Goal: Task Accomplishment & Management: Manage account settings

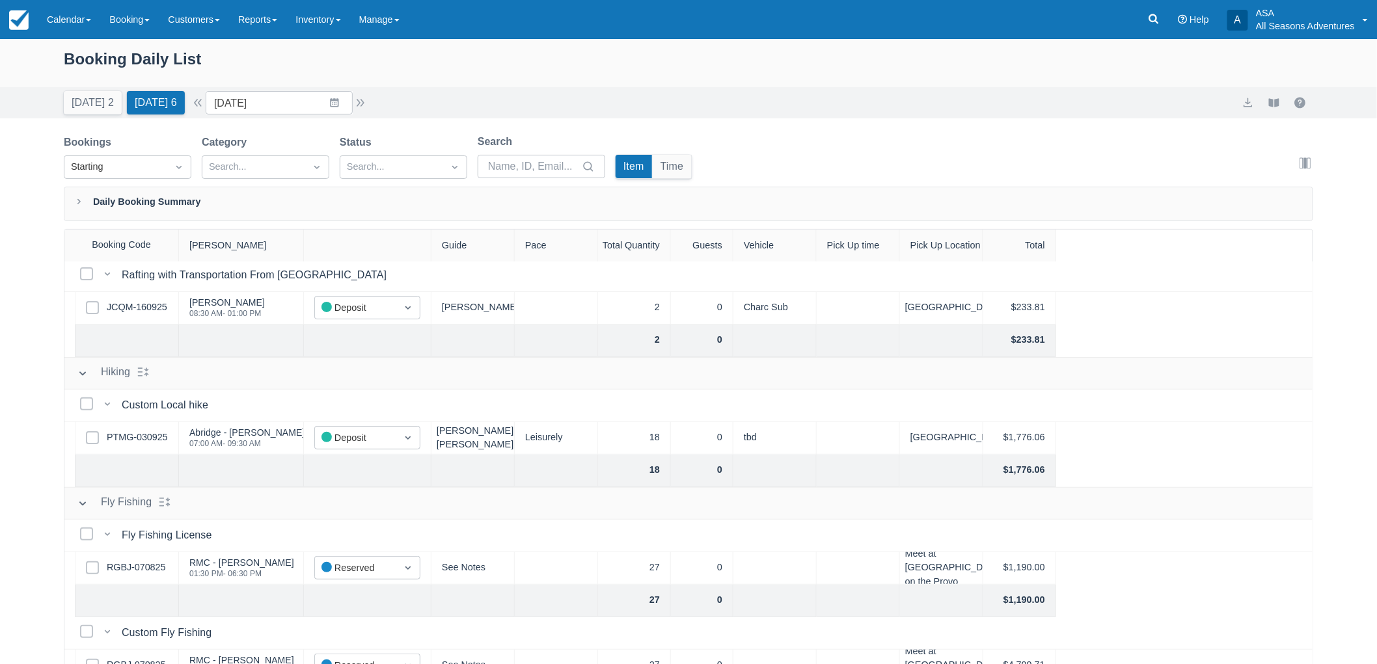
scroll to position [144, 0]
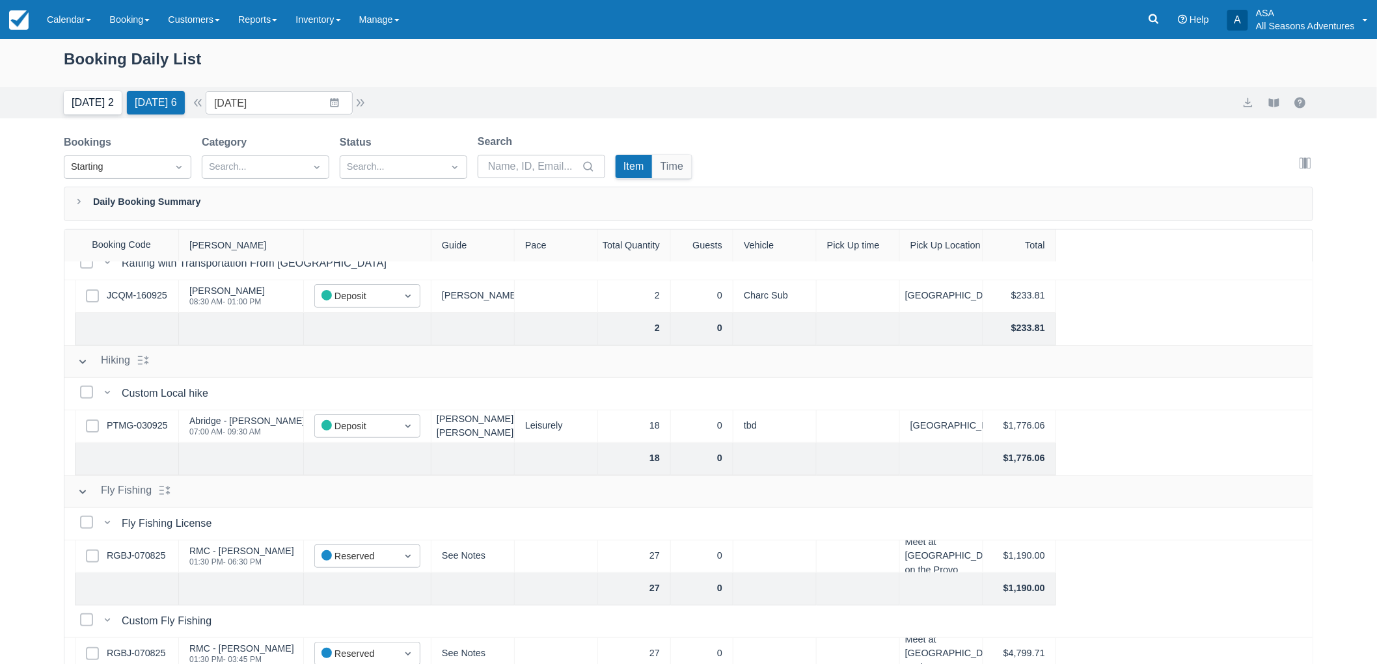
click at [98, 100] on button "Today 2" at bounding box center [93, 102] width 58 height 23
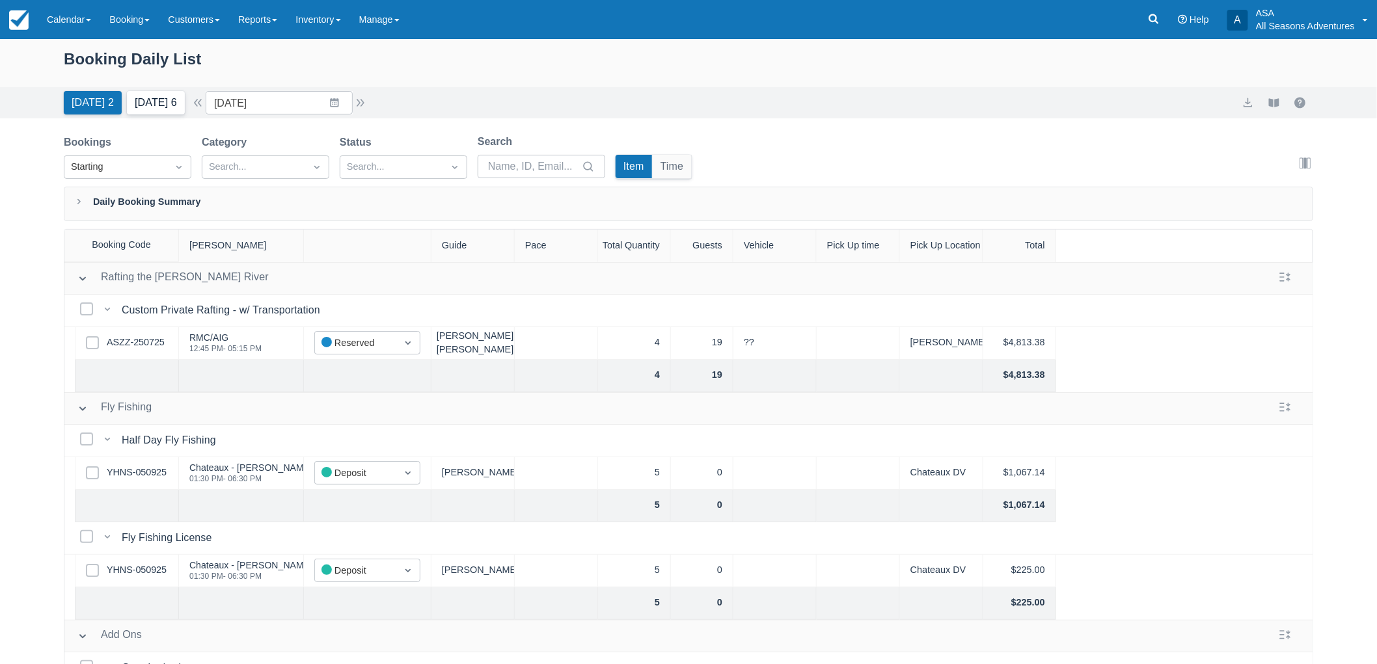
click at [167, 114] on button "Tomorrow 6" at bounding box center [156, 102] width 58 height 23
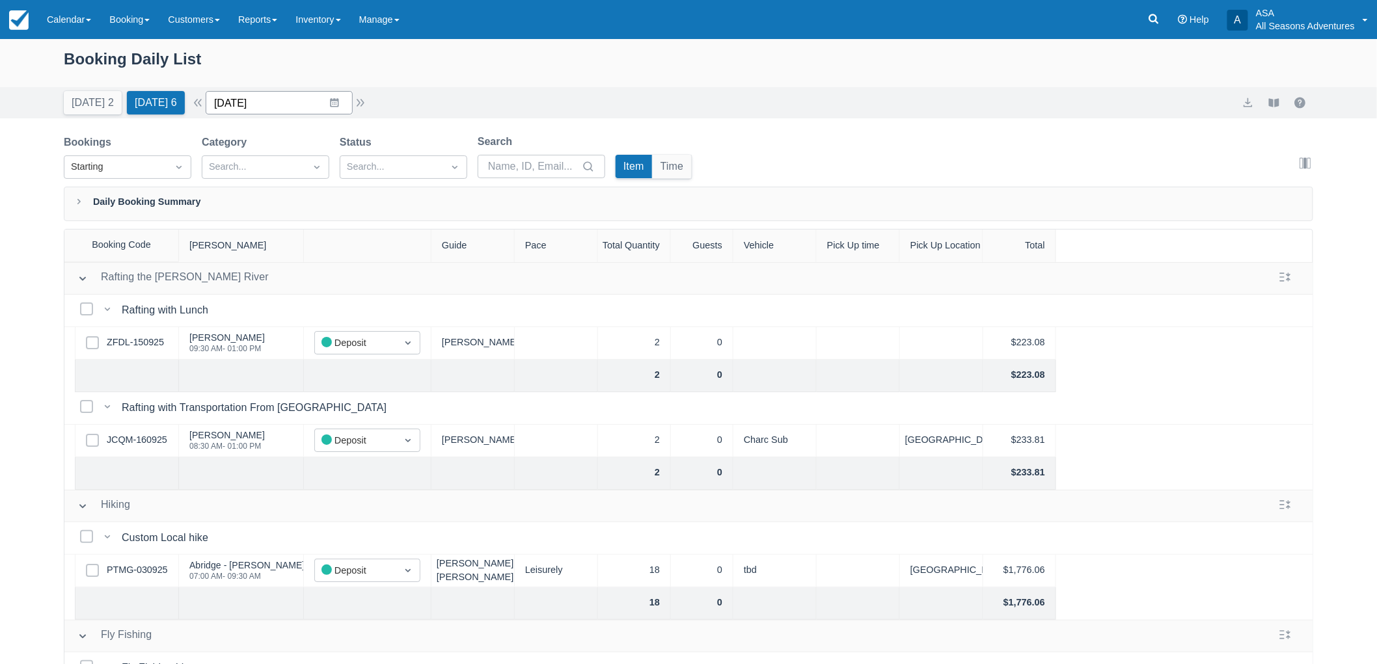
click at [347, 105] on input "09/17/25" at bounding box center [279, 102] width 147 height 23
click at [385, 155] on div "Move forward to switch to the next month." at bounding box center [385, 156] width 25 height 21
click at [345, 271] on td "23" at bounding box center [334, 277] width 25 height 25
type input "[DATE]"
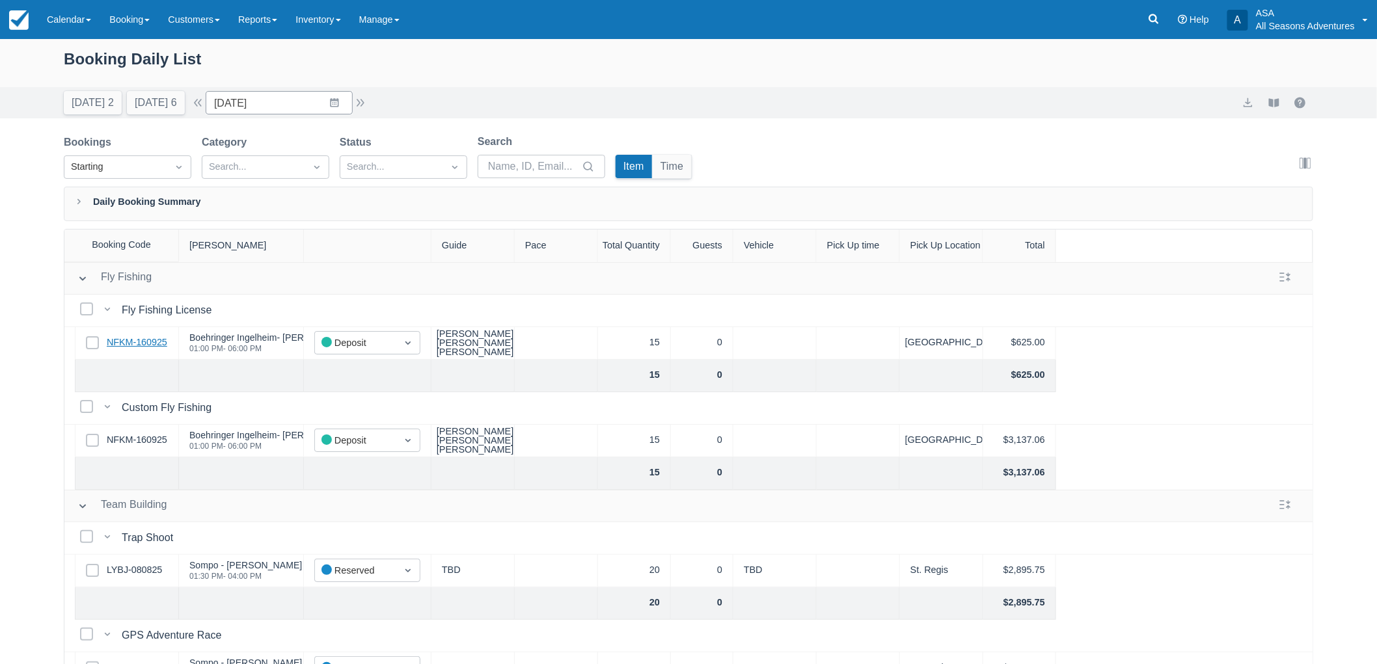
click at [119, 342] on link "NFKM-160925" at bounding box center [137, 343] width 61 height 14
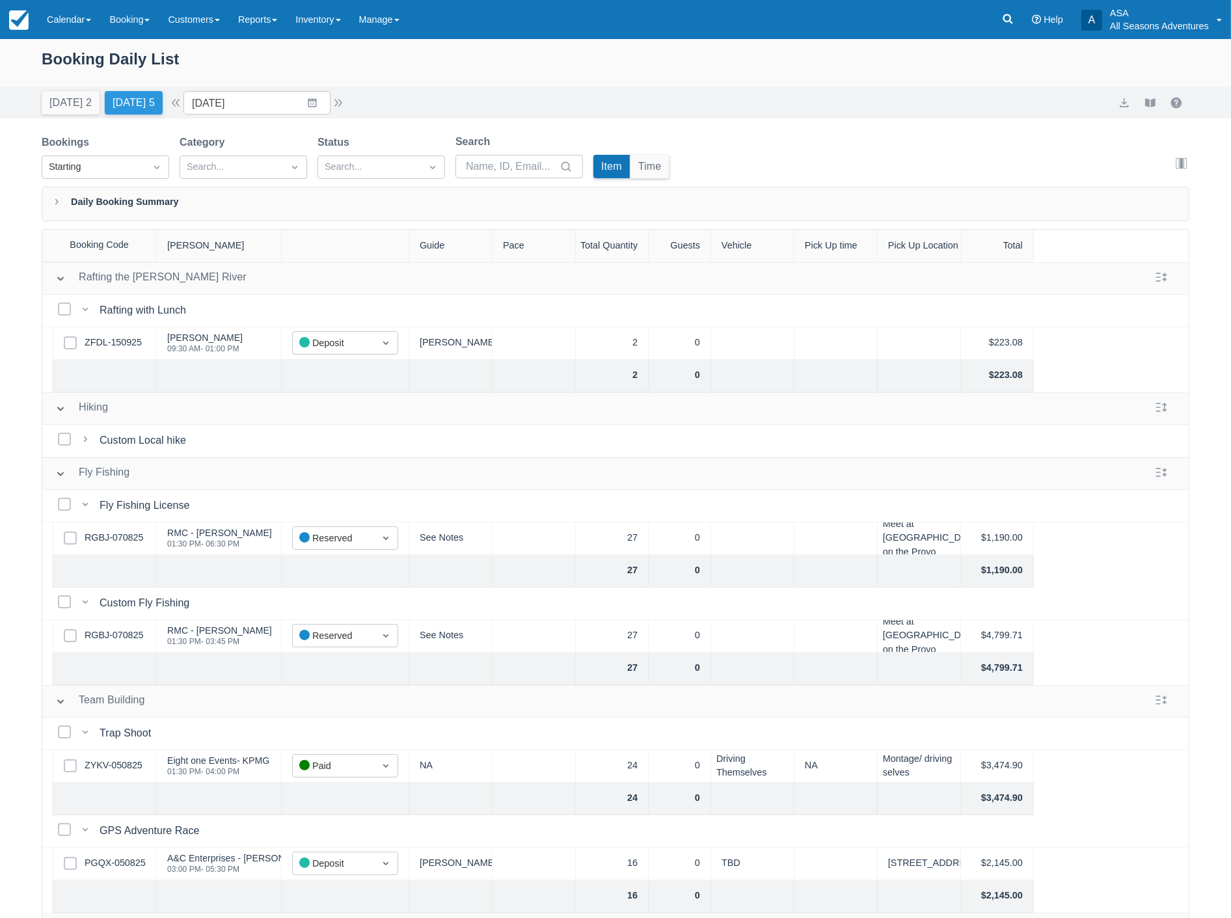
click at [137, 101] on button "Tomorrow 5" at bounding box center [134, 102] width 58 height 23
click at [262, 94] on input "09/17/25" at bounding box center [256, 102] width 147 height 23
click at [368, 159] on icon "Move forward to switch to the next month." at bounding box center [363, 156] width 12 height 12
click at [321, 277] on td "23" at bounding box center [312, 277] width 25 height 25
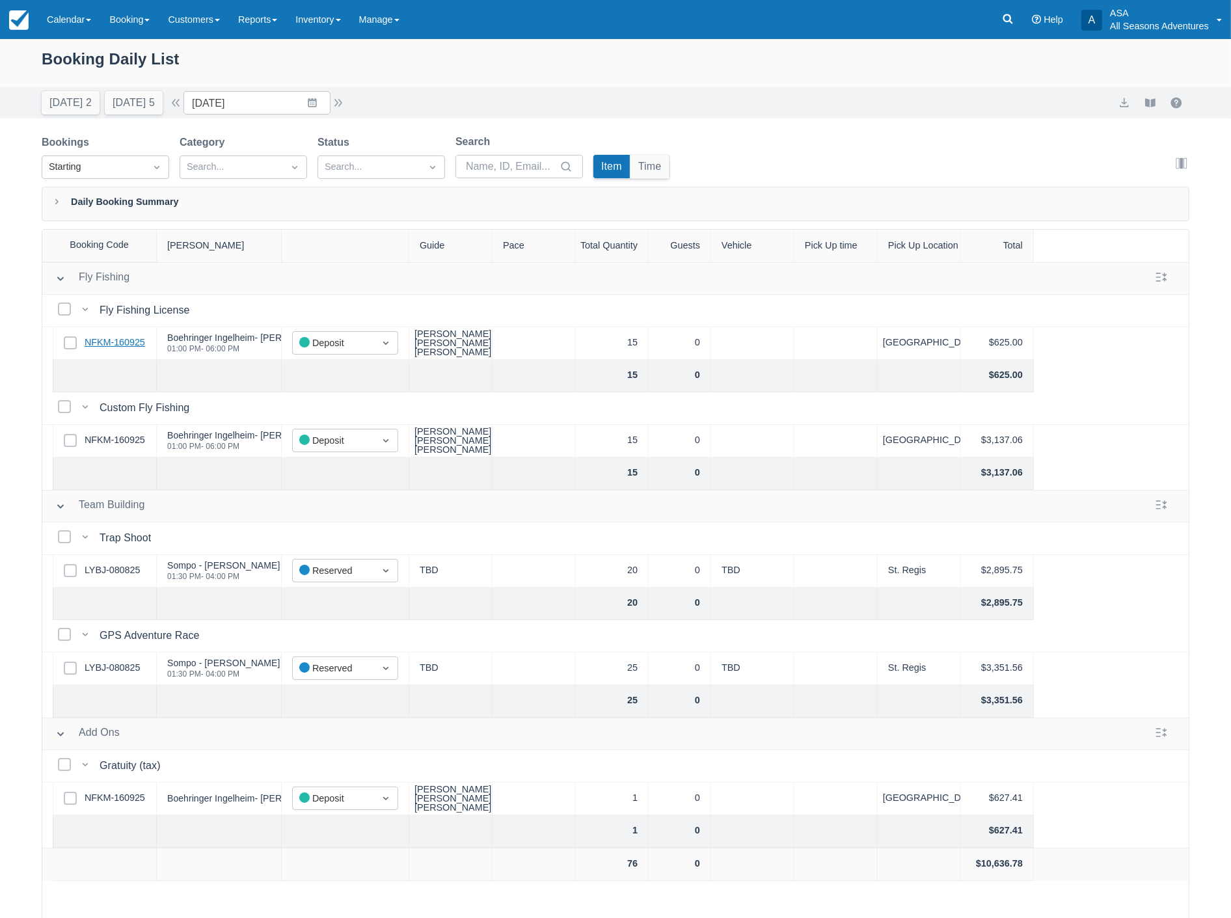
click at [126, 336] on link "NFKM-160925" at bounding box center [115, 343] width 61 height 14
click at [120, 108] on button "Tomorrow 5" at bounding box center [134, 102] width 58 height 23
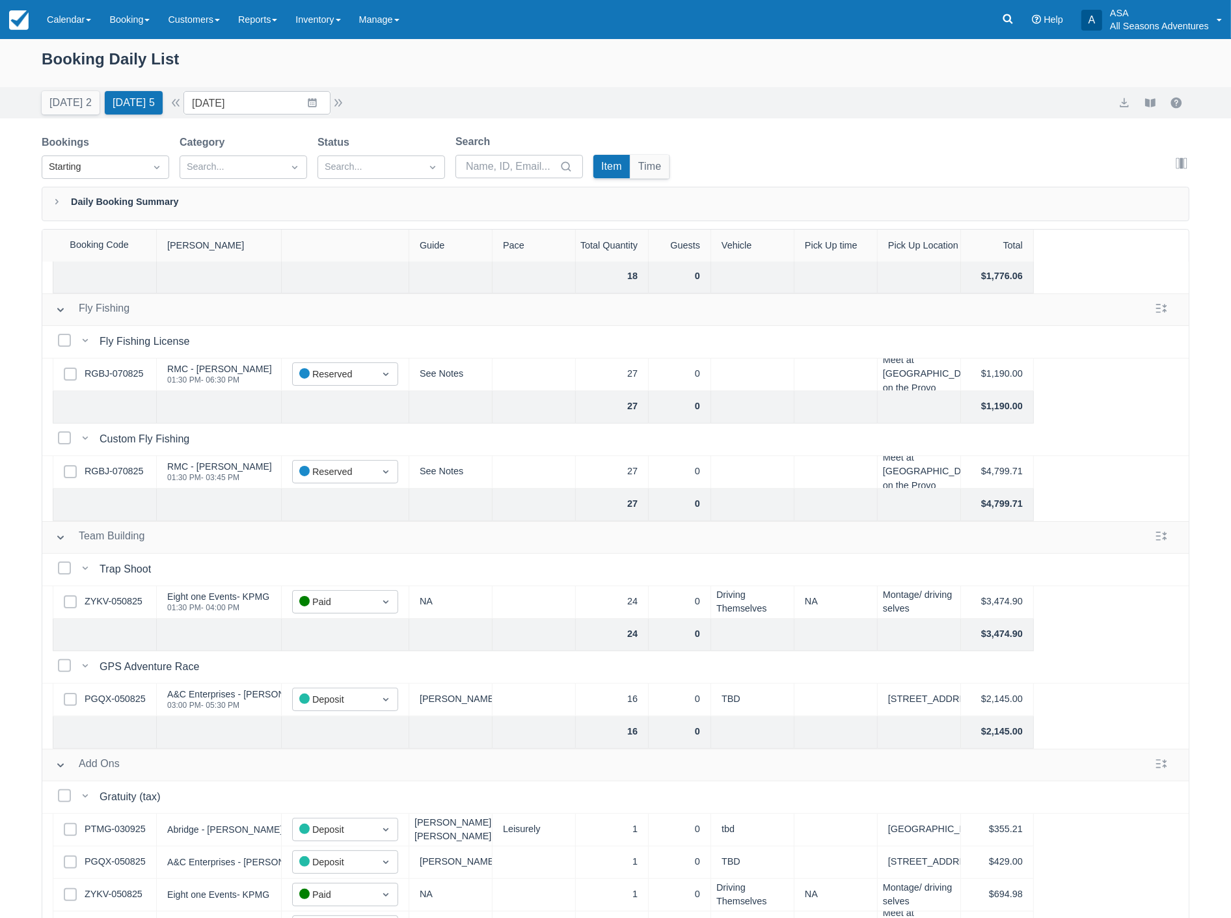
scroll to position [558, 0]
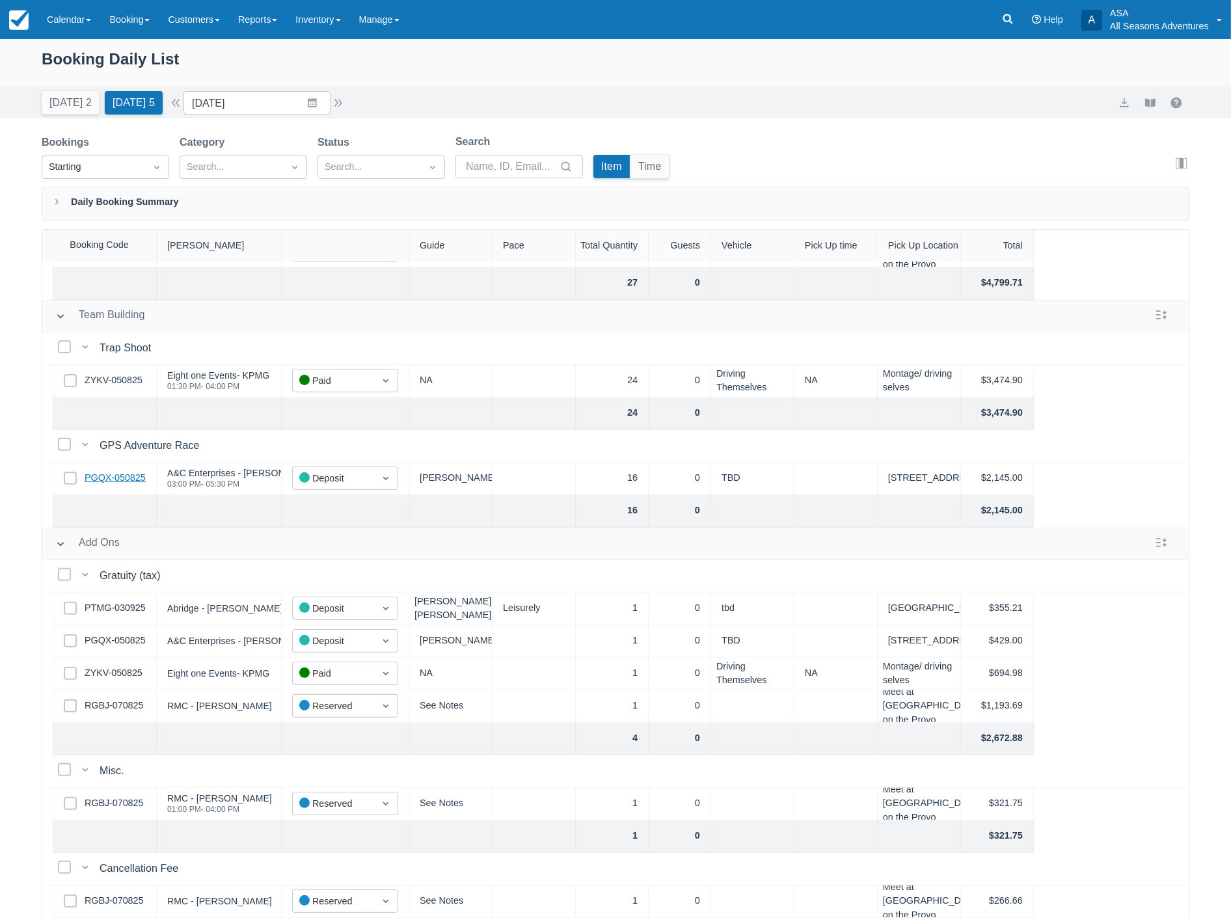
click at [124, 471] on link "PGQX-050825" at bounding box center [115, 478] width 61 height 14
click at [287, 100] on input "[DATE]" at bounding box center [256, 102] width 147 height 23
click at [372, 259] on td "20" at bounding box center [363, 252] width 25 height 25
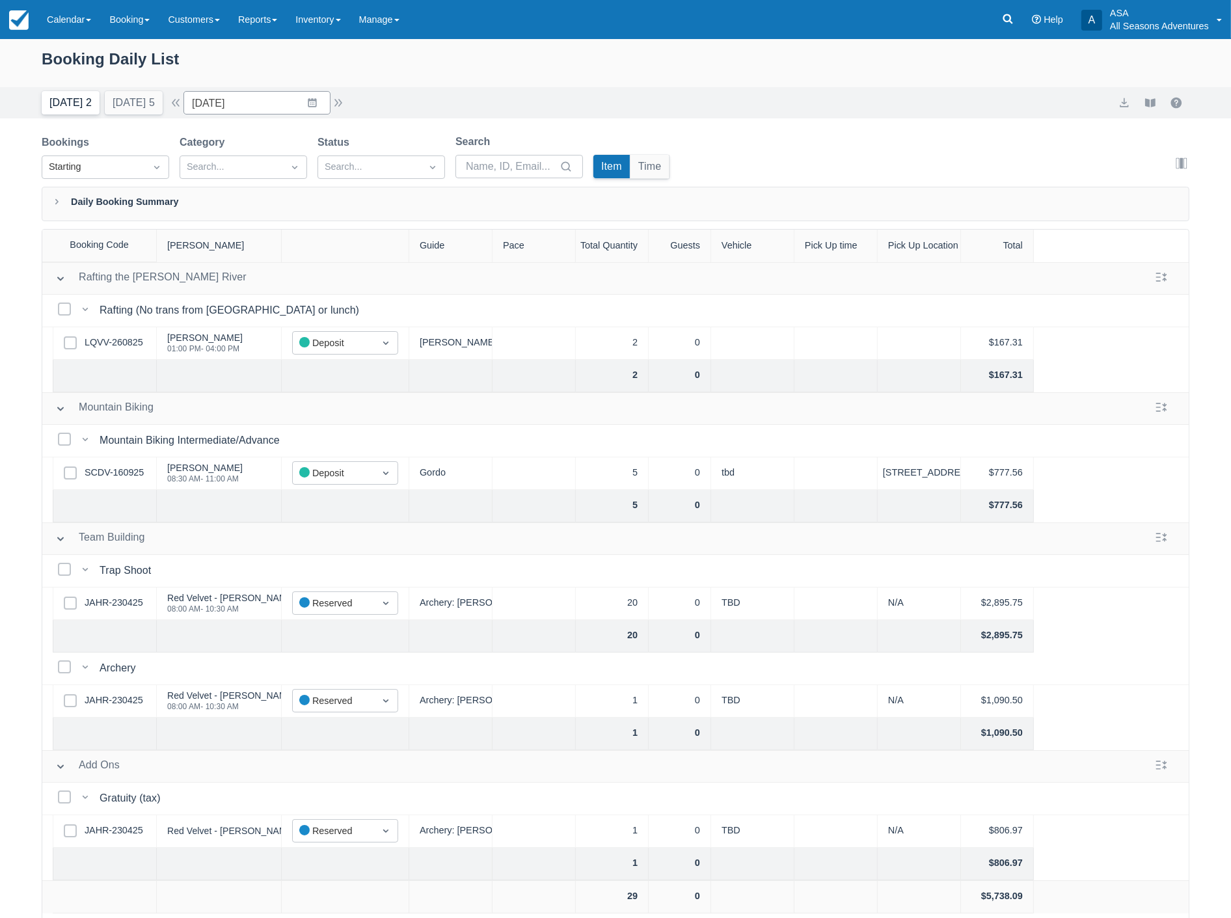
click at [42, 106] on button "Today 2" at bounding box center [71, 102] width 58 height 23
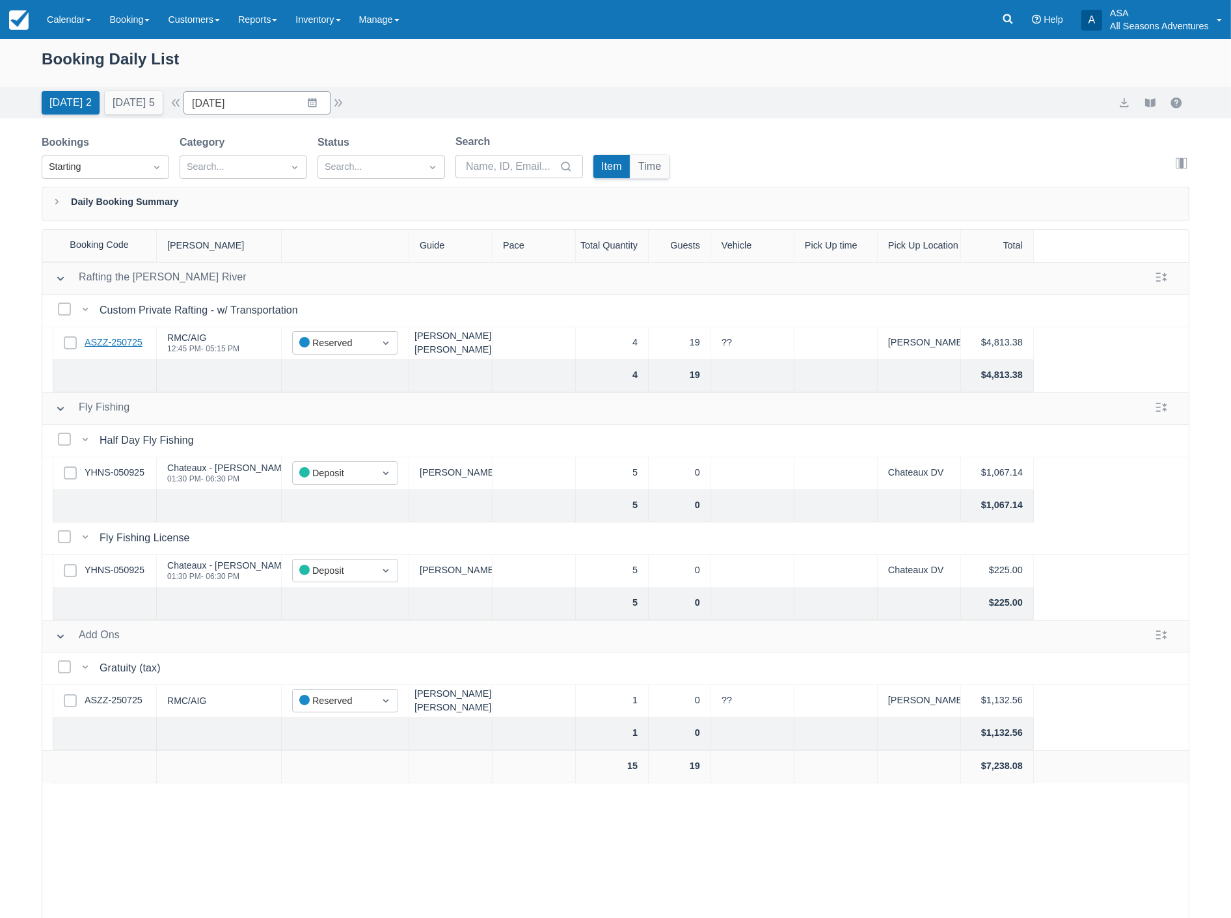
click at [103, 346] on link "ASZZ-250725" at bounding box center [114, 343] width 58 height 14
click at [148, 93] on button "Tomorrow 5" at bounding box center [134, 102] width 58 height 23
type input "09/17/25"
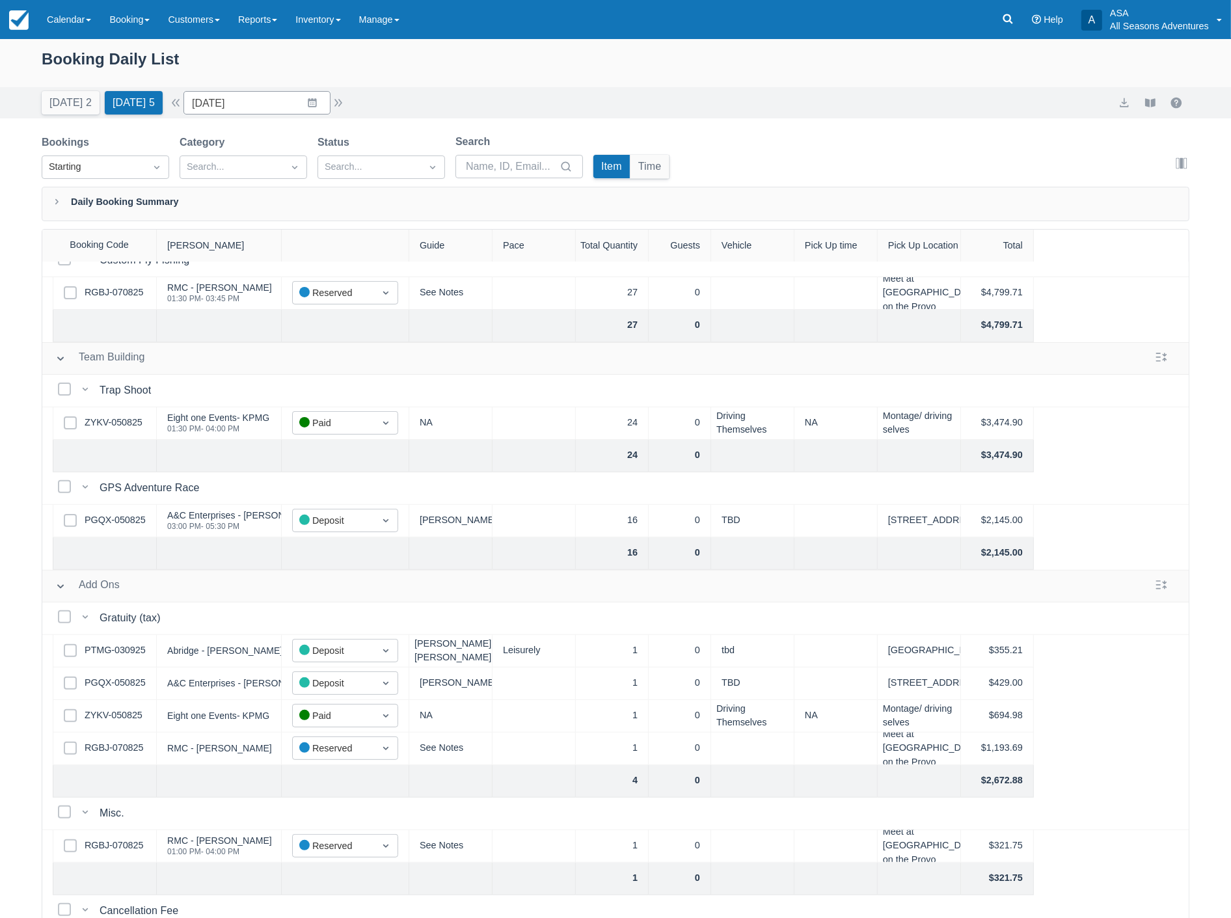
scroll to position [558, 0]
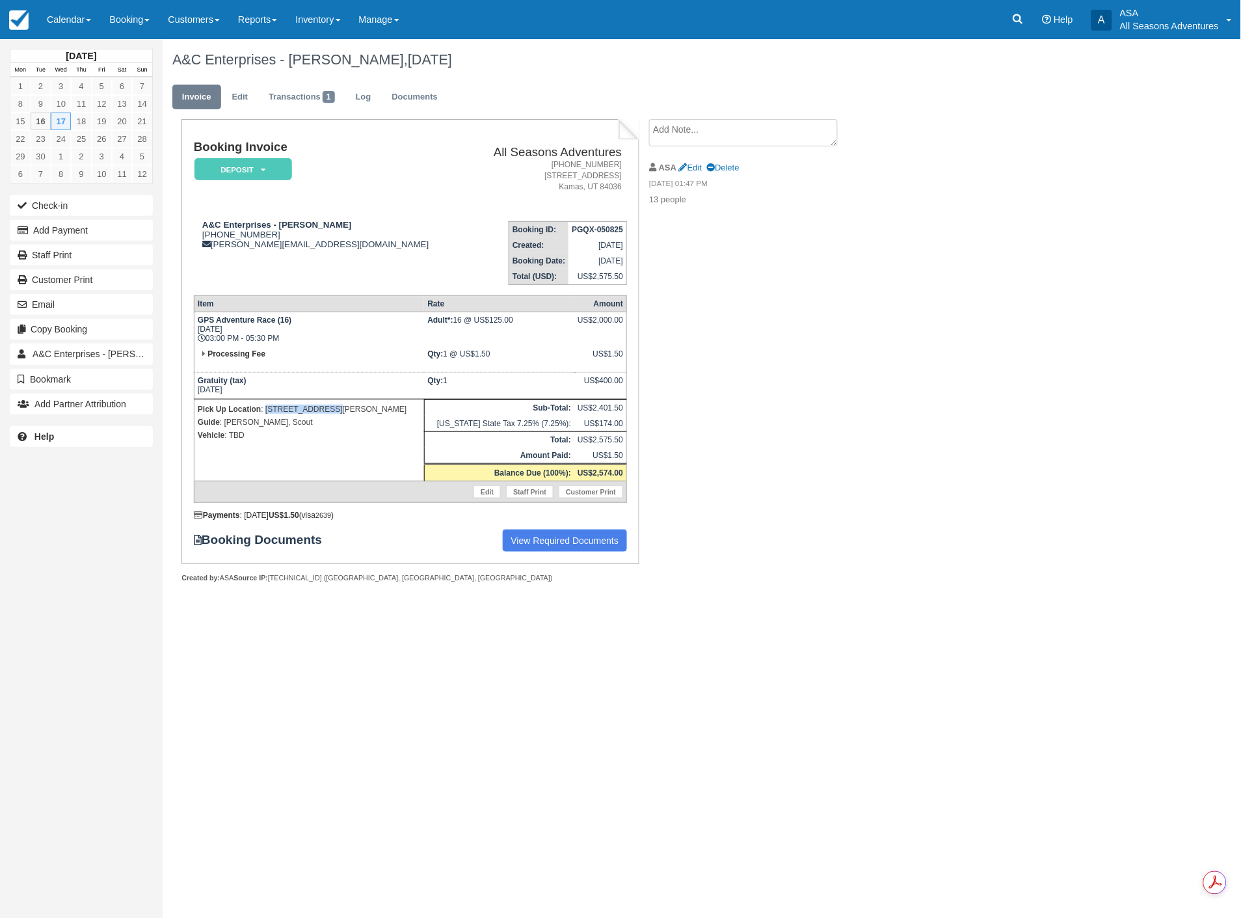
drag, startPoint x: 339, startPoint y: 406, endPoint x: 265, endPoint y: 407, distance: 73.5
click at [265, 407] on p "Pick Up Location : 1217 Rothwell Rd" at bounding box center [309, 409] width 223 height 13
copy p "1217 Rothwell Rd"
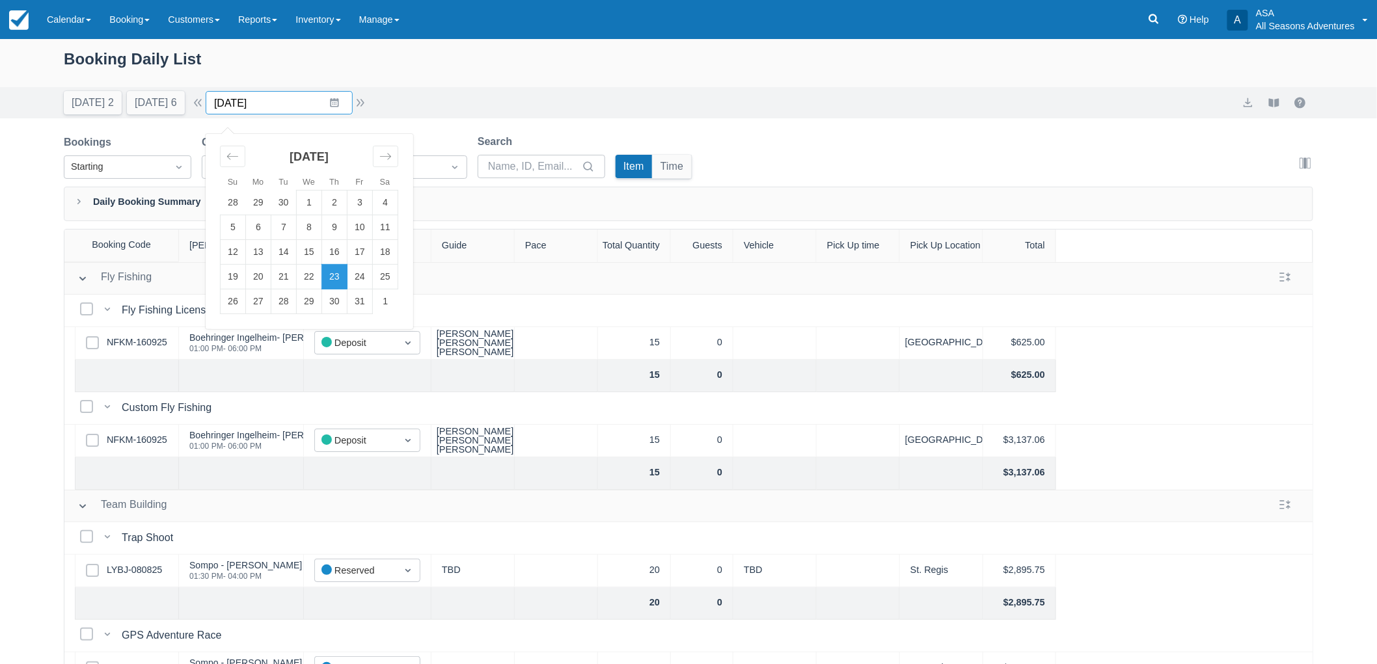
click at [345, 103] on input "[DATE]" at bounding box center [279, 102] width 147 height 23
click at [464, 61] on div "Booking Daily List" at bounding box center [688, 66] width 1249 height 38
drag, startPoint x: 544, startPoint y: 114, endPoint x: 798, endPoint y: 68, distance: 257.8
click at [796, 70] on div "Booking Daily List [DATE] 2 [DATE] 6 Date [DATE] Navigate forward to interact w…" at bounding box center [688, 78] width 1377 height 79
click at [367, 89] on div "[DATE] 2 [DATE] 6 Date [DATE] Navigate forward to interact with the calendar an…" at bounding box center [688, 102] width 1377 height 31
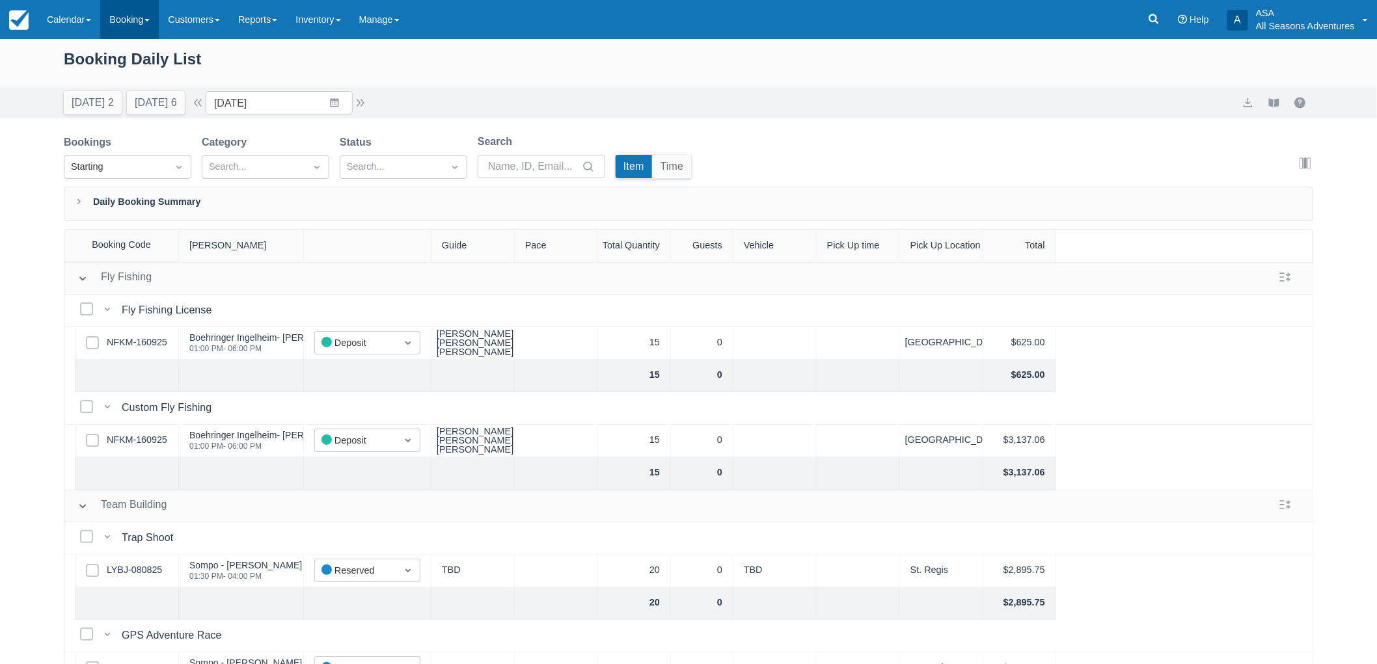
click at [148, 34] on link "Booking" at bounding box center [129, 19] width 59 height 39
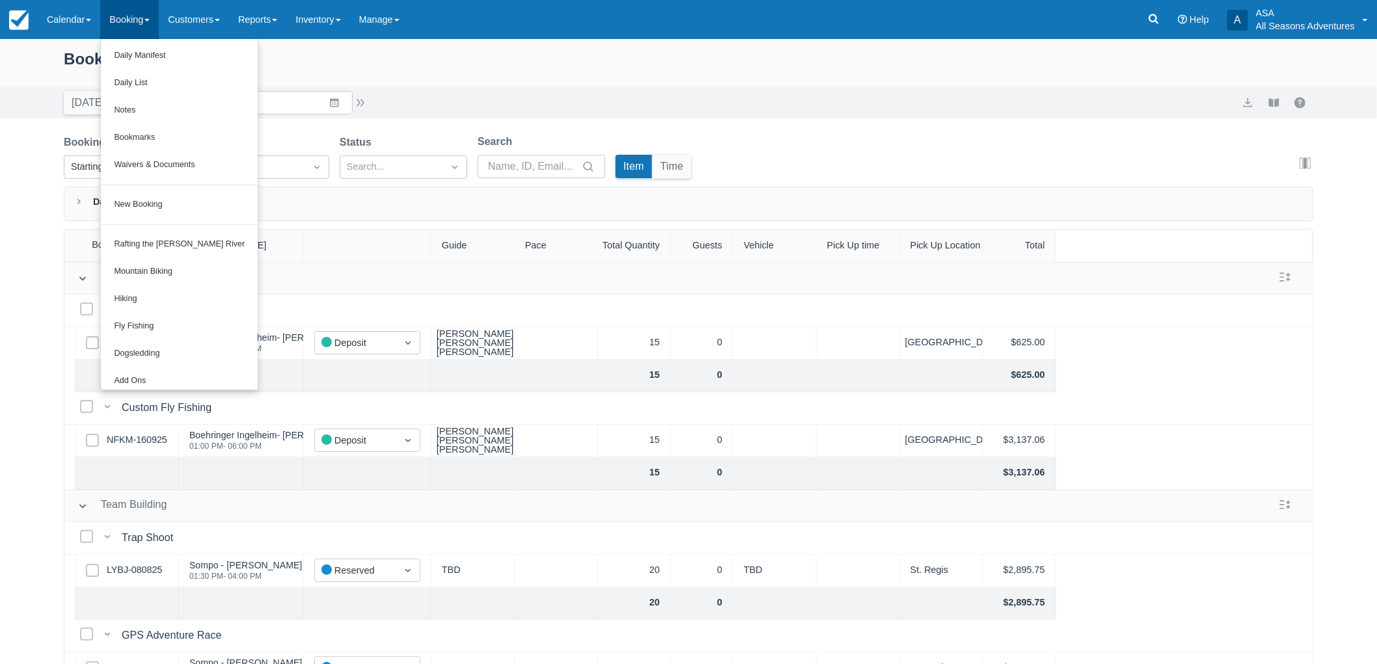
click at [508, 104] on div "[DATE] 2 [DATE] 6 Date [DATE] Navigate forward to interact with the calendar an…" at bounding box center [688, 102] width 1249 height 23
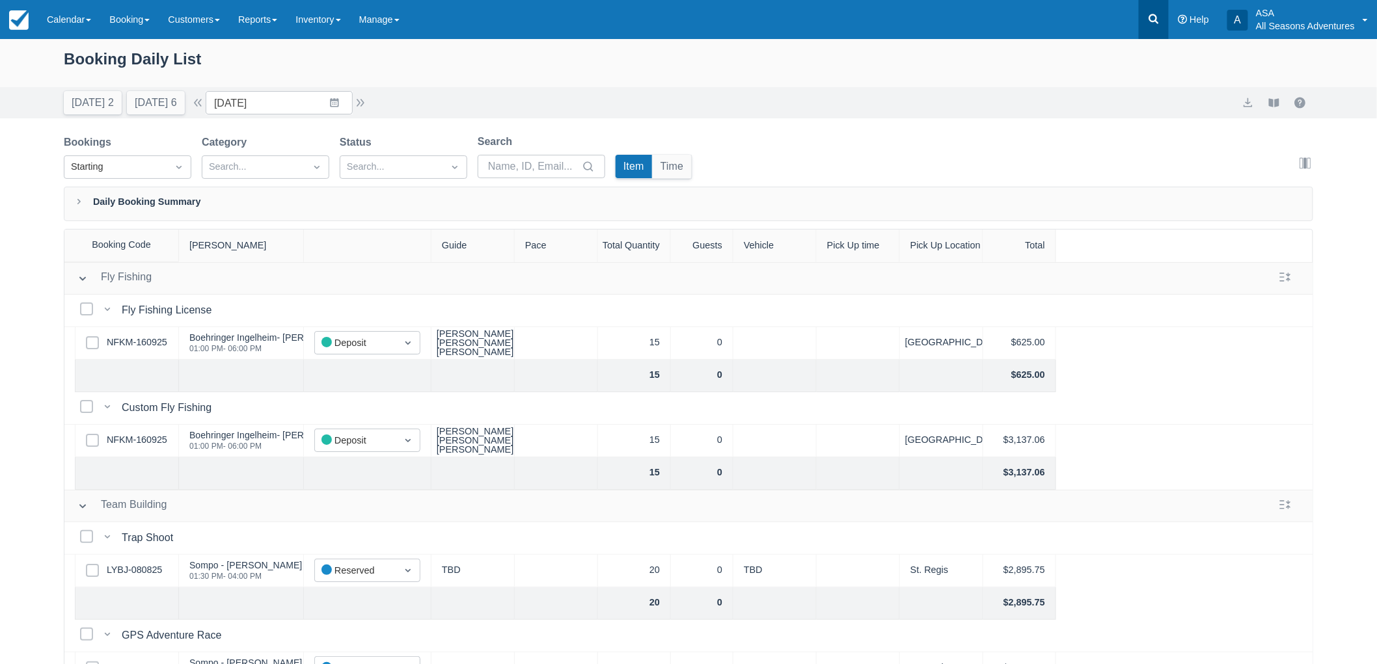
click at [1143, 22] on link at bounding box center [1153, 19] width 30 height 39
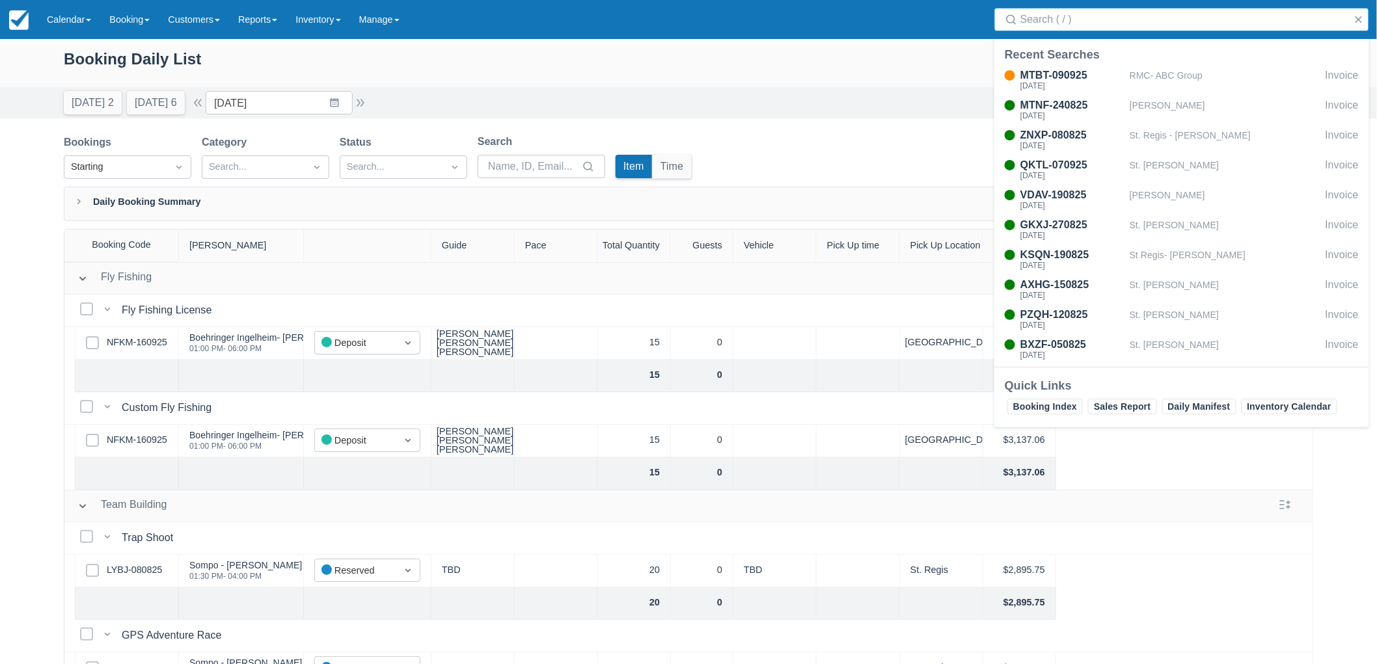
click at [921, 65] on div "Booking Daily List" at bounding box center [688, 66] width 1249 height 38
click at [1357, 20] on button "button" at bounding box center [1359, 20] width 16 height 16
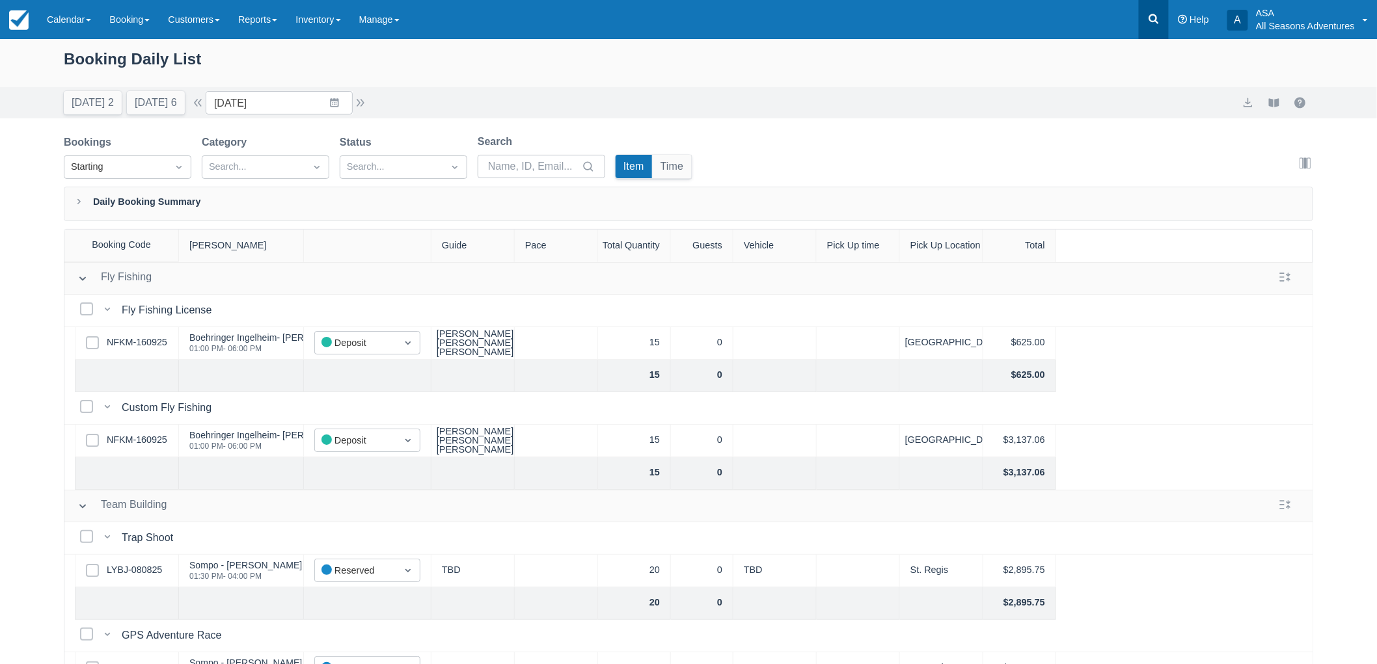
click at [1145, 27] on link at bounding box center [1153, 19] width 30 height 39
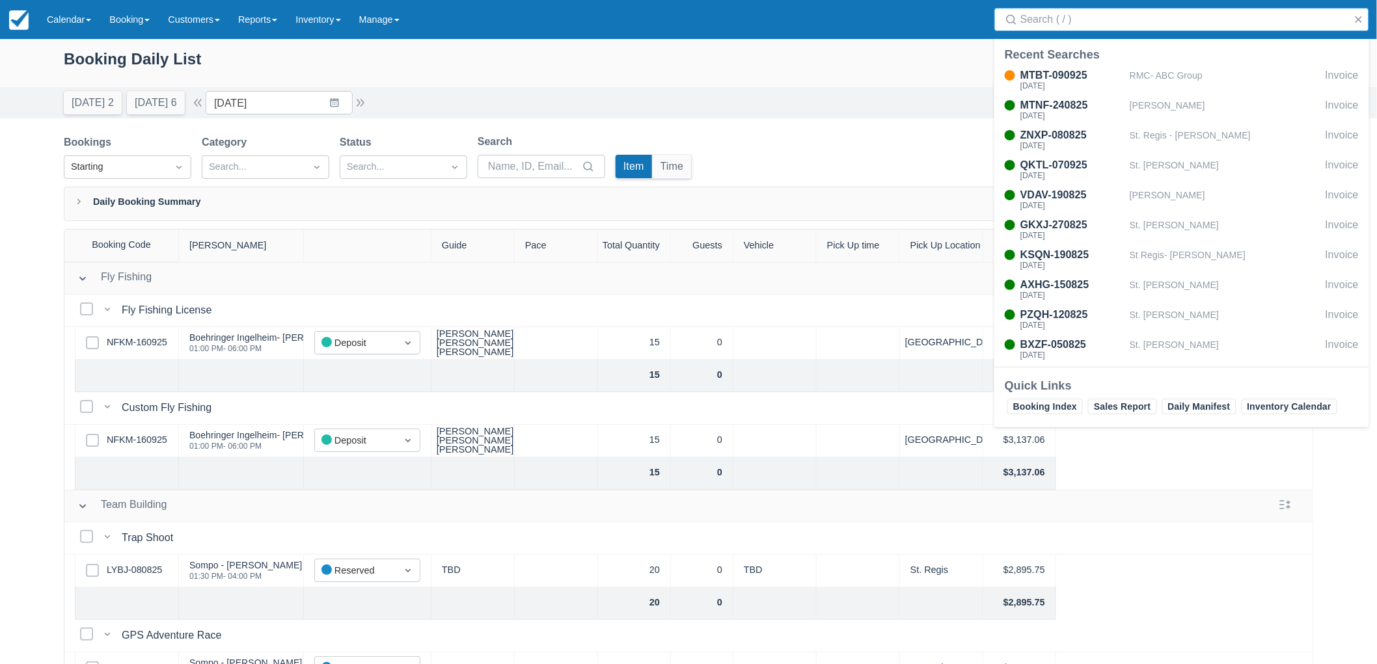
click at [928, 59] on div "Booking Daily List" at bounding box center [688, 66] width 1249 height 38
click at [1356, 22] on button "button" at bounding box center [1359, 20] width 16 height 16
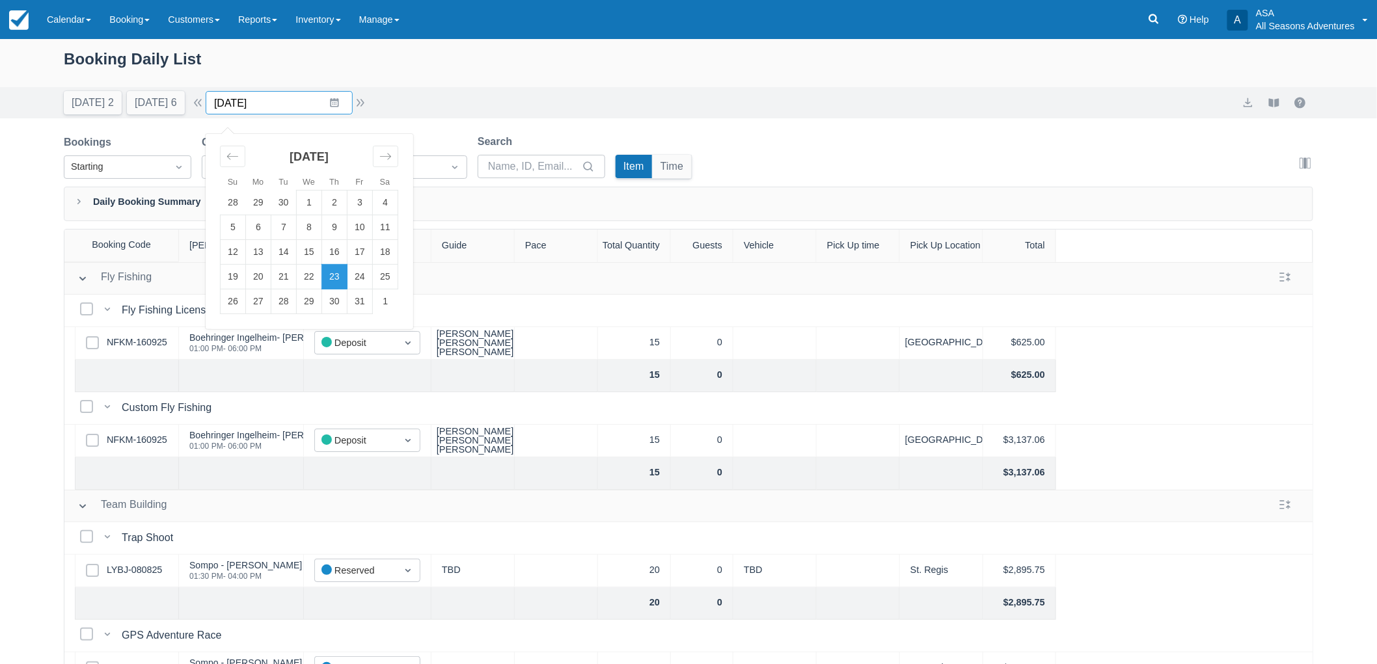
click at [334, 98] on input "10/23/25" at bounding box center [279, 102] width 147 height 23
click at [532, 105] on div "Today 2 Tomorrow 6 Date 10/23/25 Navigate forward to interact with the calendar…" at bounding box center [688, 102] width 1249 height 23
click at [129, 16] on link "Booking" at bounding box center [129, 19] width 59 height 39
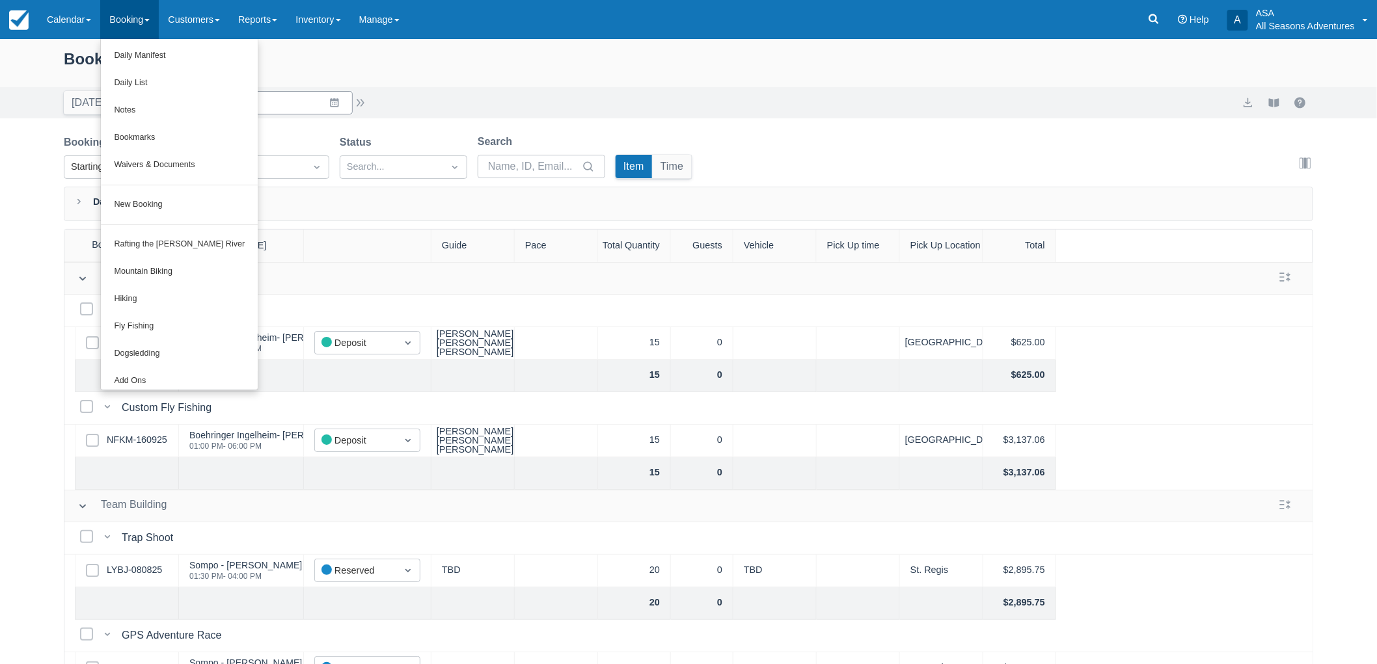
click at [325, 112] on input "10/23/25" at bounding box center [279, 102] width 147 height 23
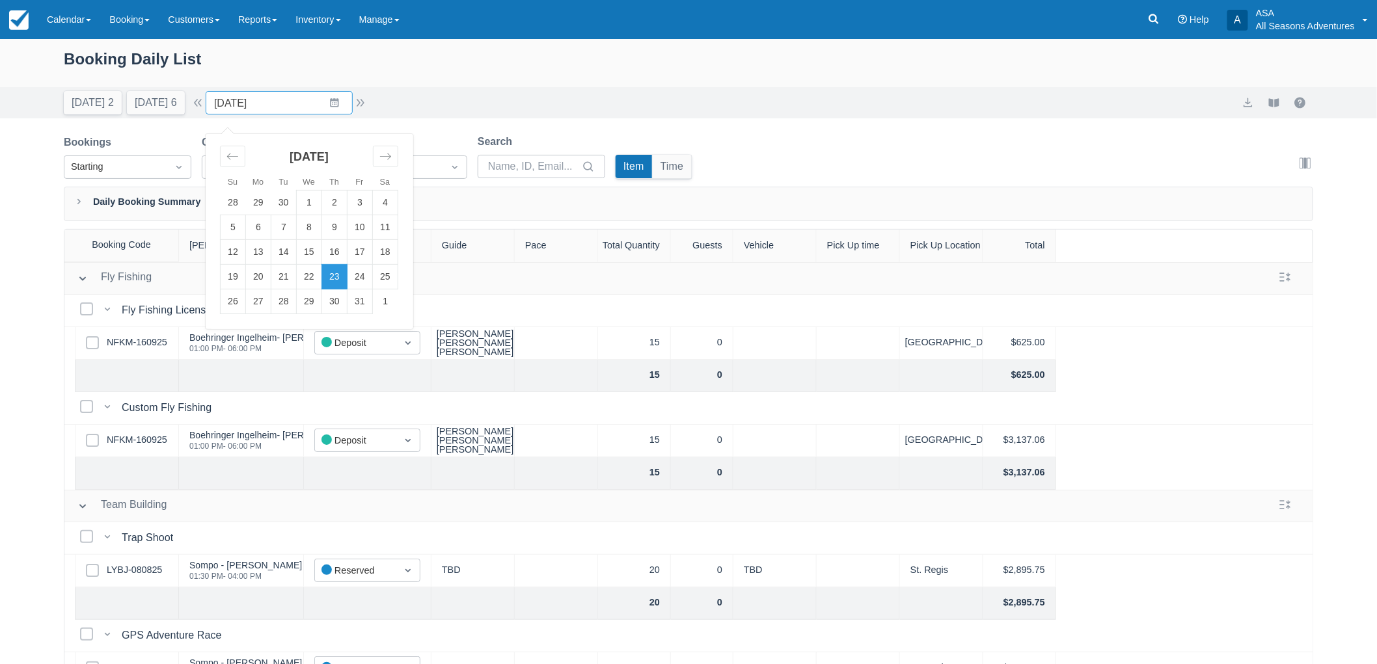
click at [419, 78] on div "Booking Daily List" at bounding box center [688, 66] width 1249 height 38
click at [361, 98] on button "button" at bounding box center [361, 103] width 16 height 16
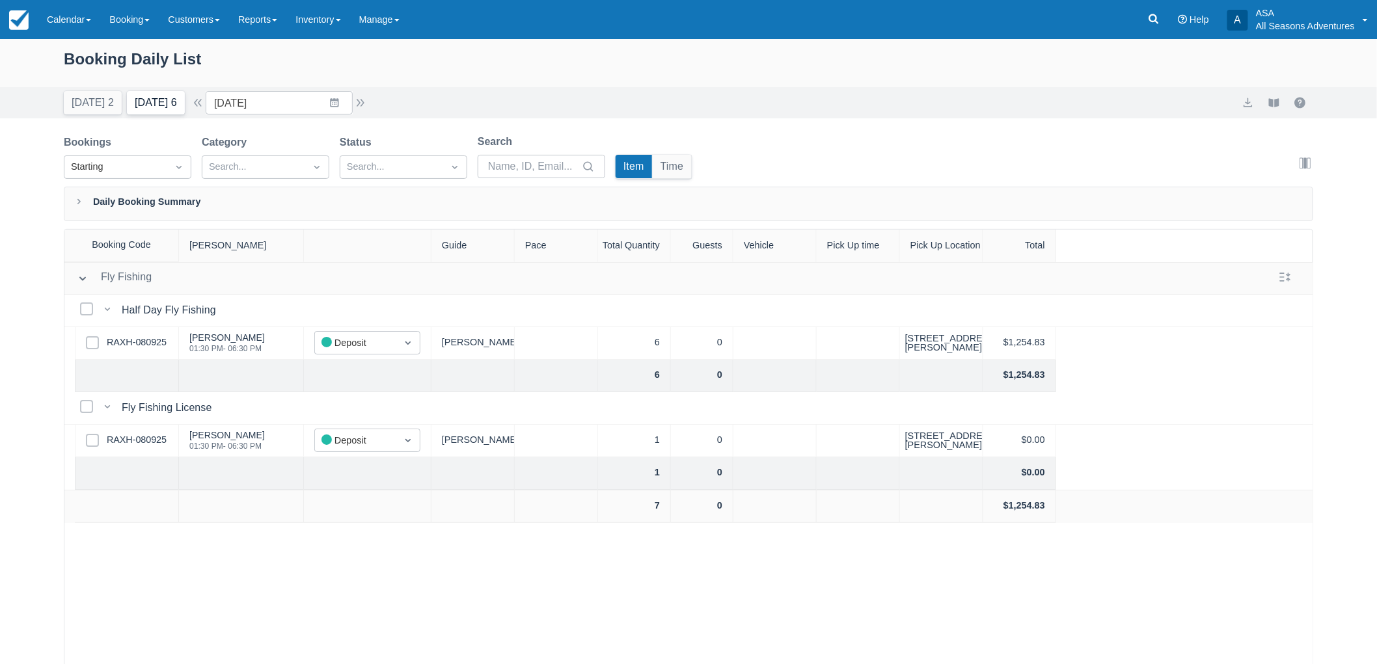
click at [157, 109] on button "Tomorrow 6" at bounding box center [156, 102] width 58 height 23
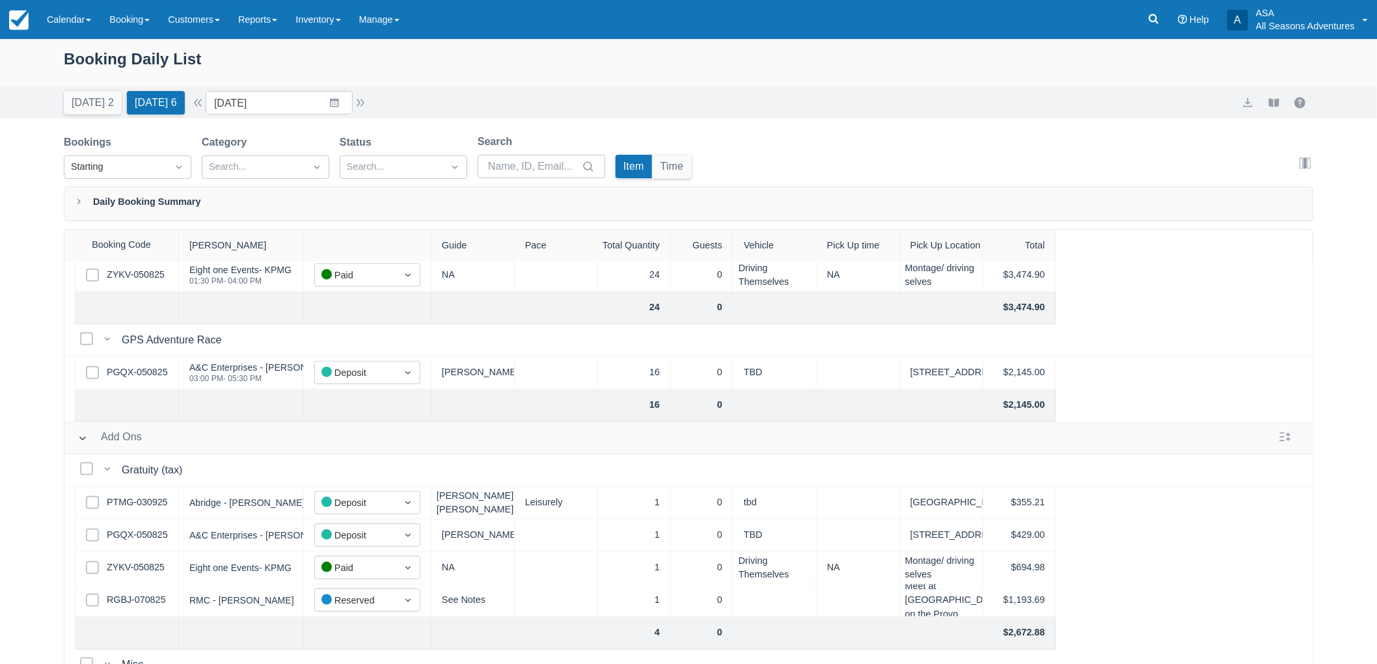
scroll to position [795, 0]
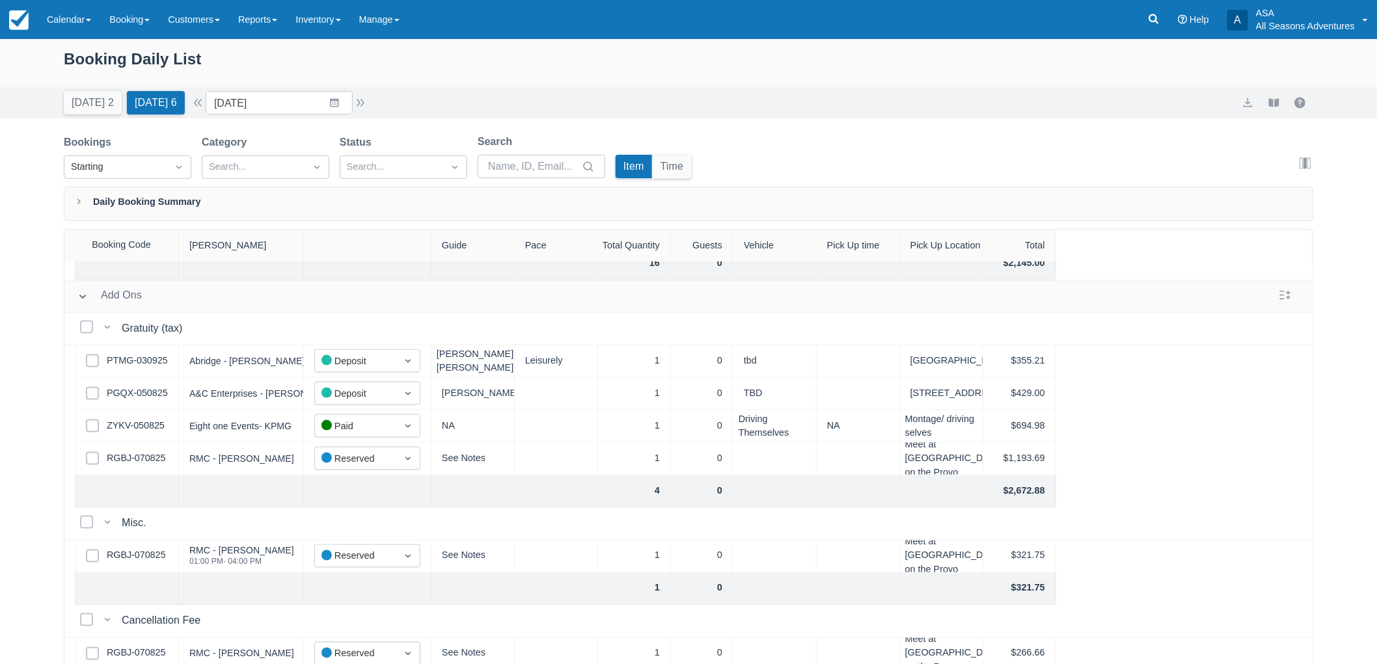
click at [1108, 109] on div "Today 2 Tomorrow 6 Date 09/17/25 Navigate forward to interact with the calendar…" at bounding box center [688, 102] width 1249 height 23
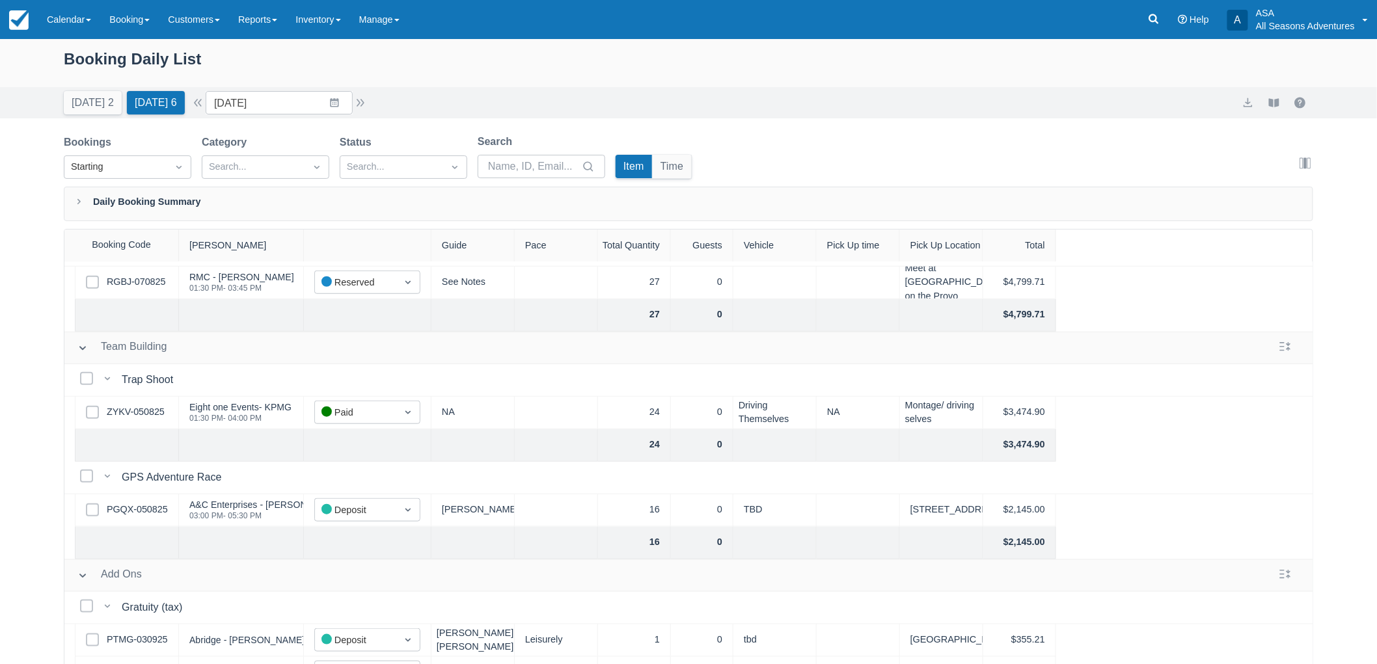
scroll to position [505, 0]
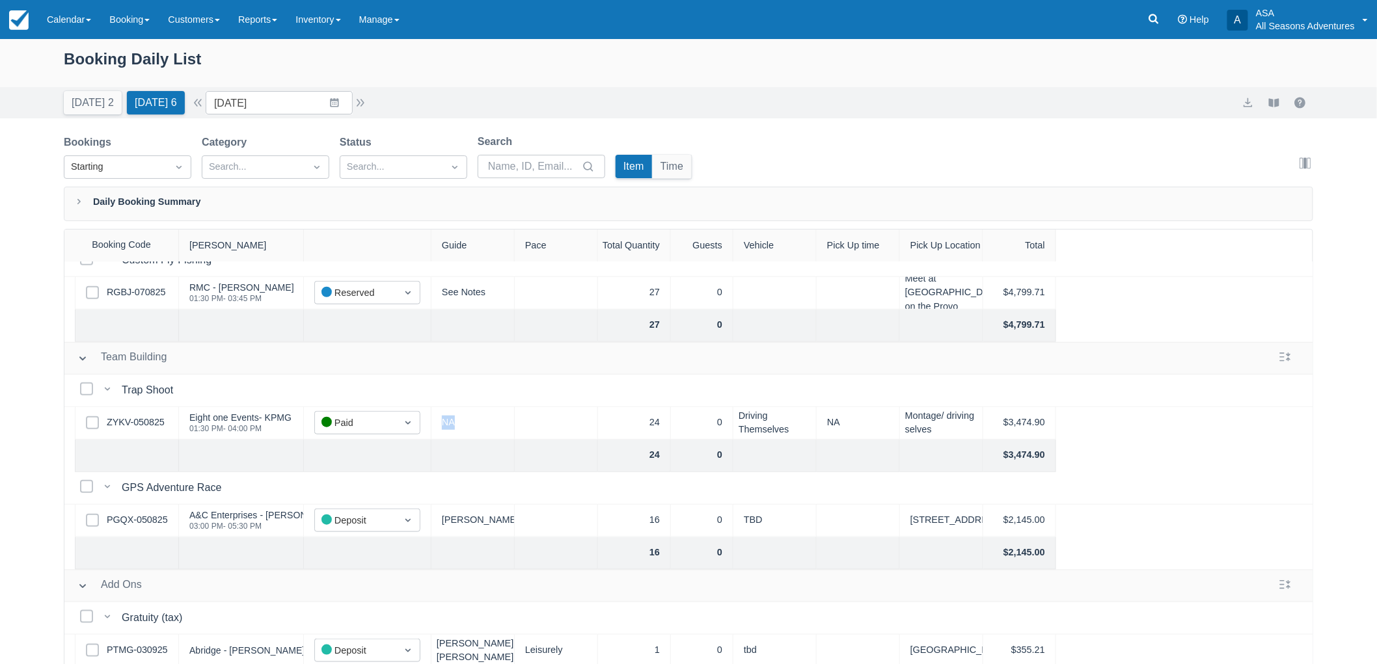
drag, startPoint x: 493, startPoint y: 420, endPoint x: 439, endPoint y: 425, distance: 54.2
click at [439, 425] on div "NA" at bounding box center [472, 423] width 83 height 33
click at [746, 151] on div "Bookings Starting Category Search... Status Search... Search Item Time Edit col…" at bounding box center [688, 160] width 1249 height 53
click at [94, 113] on button "Today 2" at bounding box center [93, 102] width 58 height 23
type input "[DATE]"
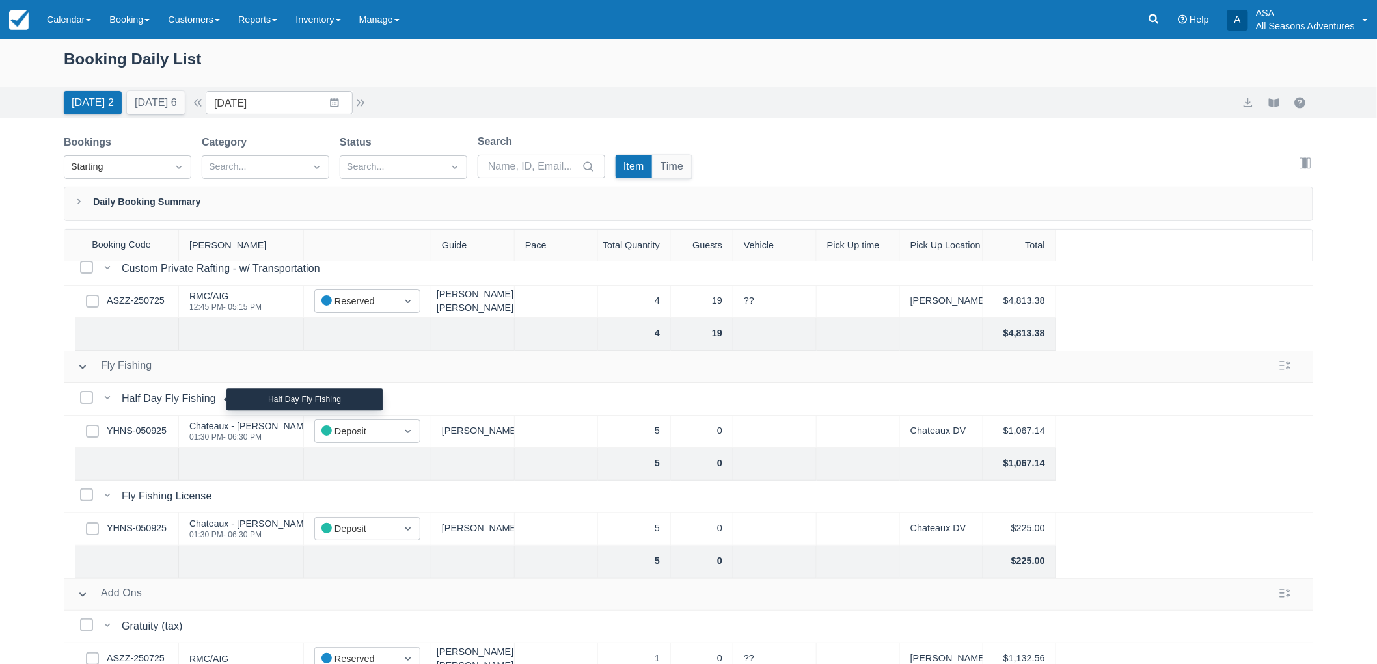
scroll to position [64, 0]
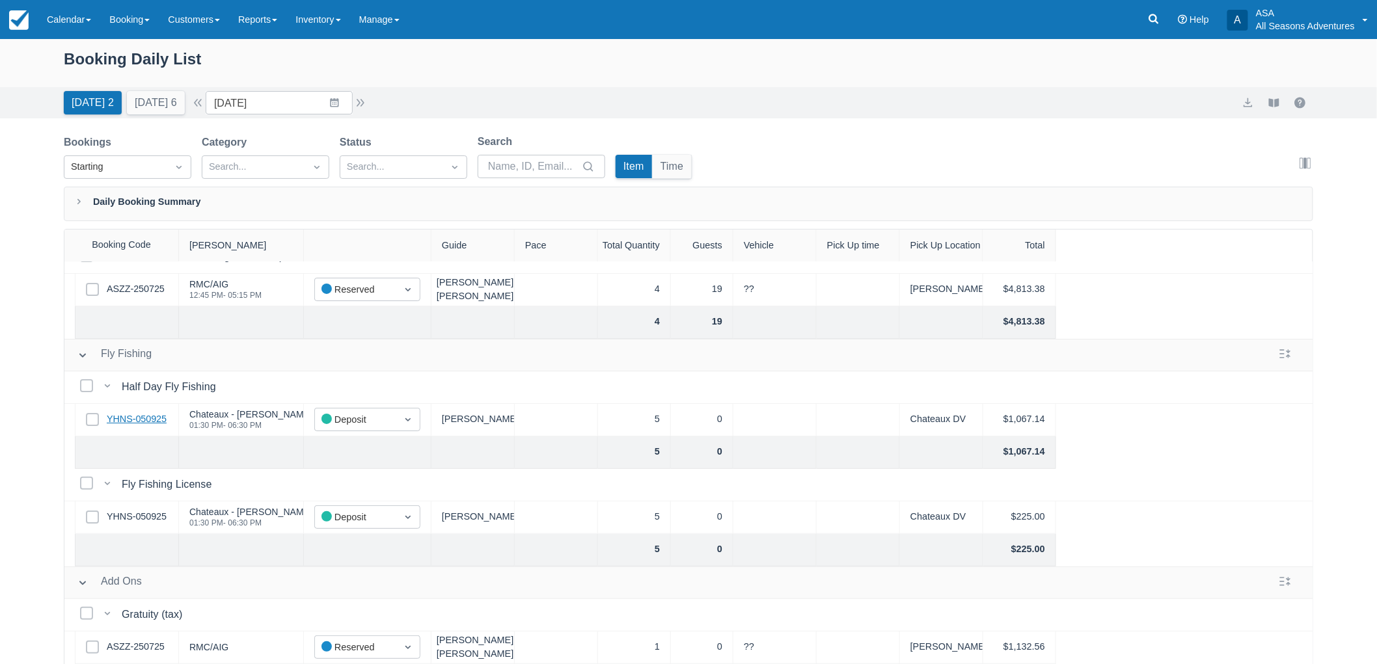
click at [134, 412] on link "YHNS-050925" at bounding box center [137, 419] width 60 height 14
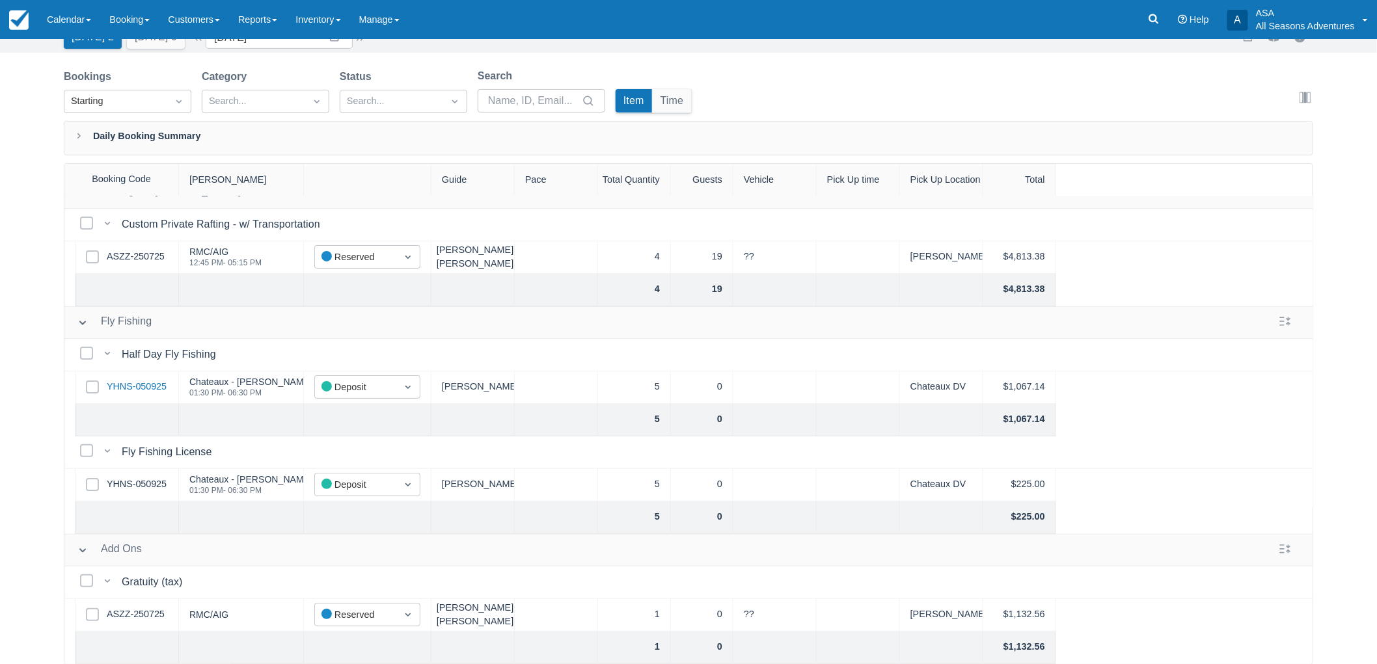
scroll to position [0, 0]
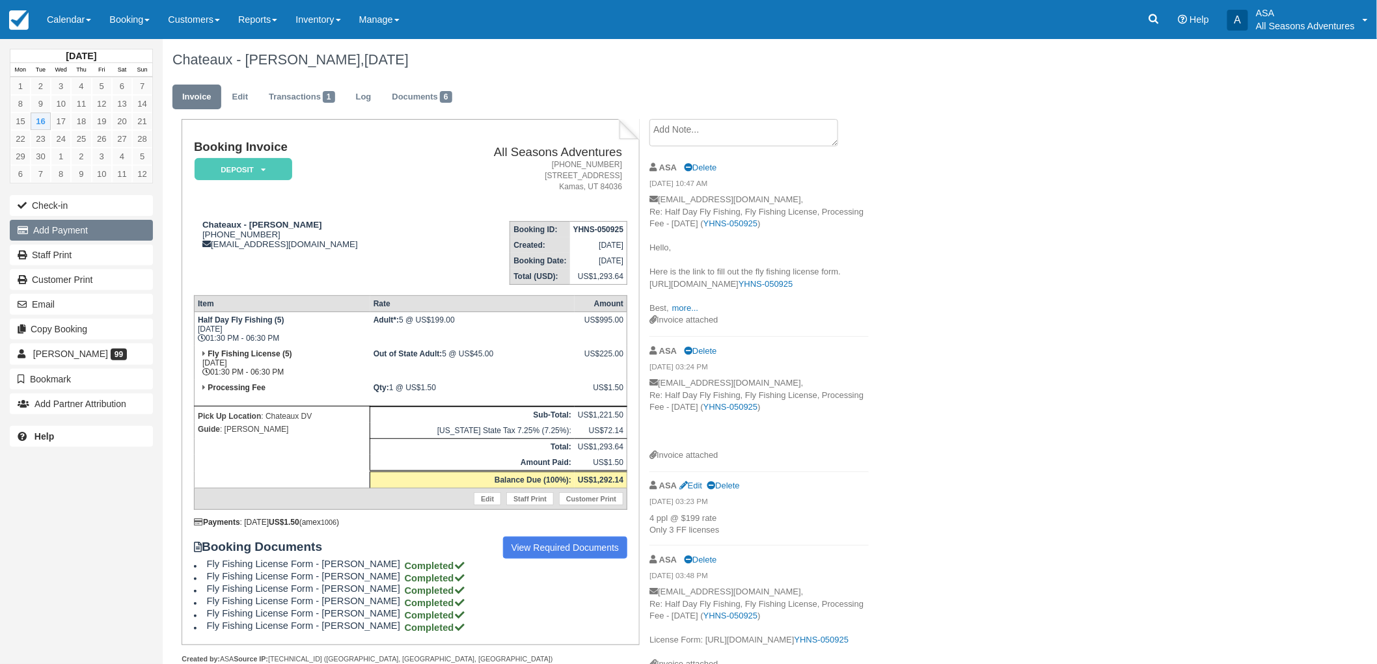
click at [92, 226] on button "Add Payment" at bounding box center [81, 230] width 143 height 21
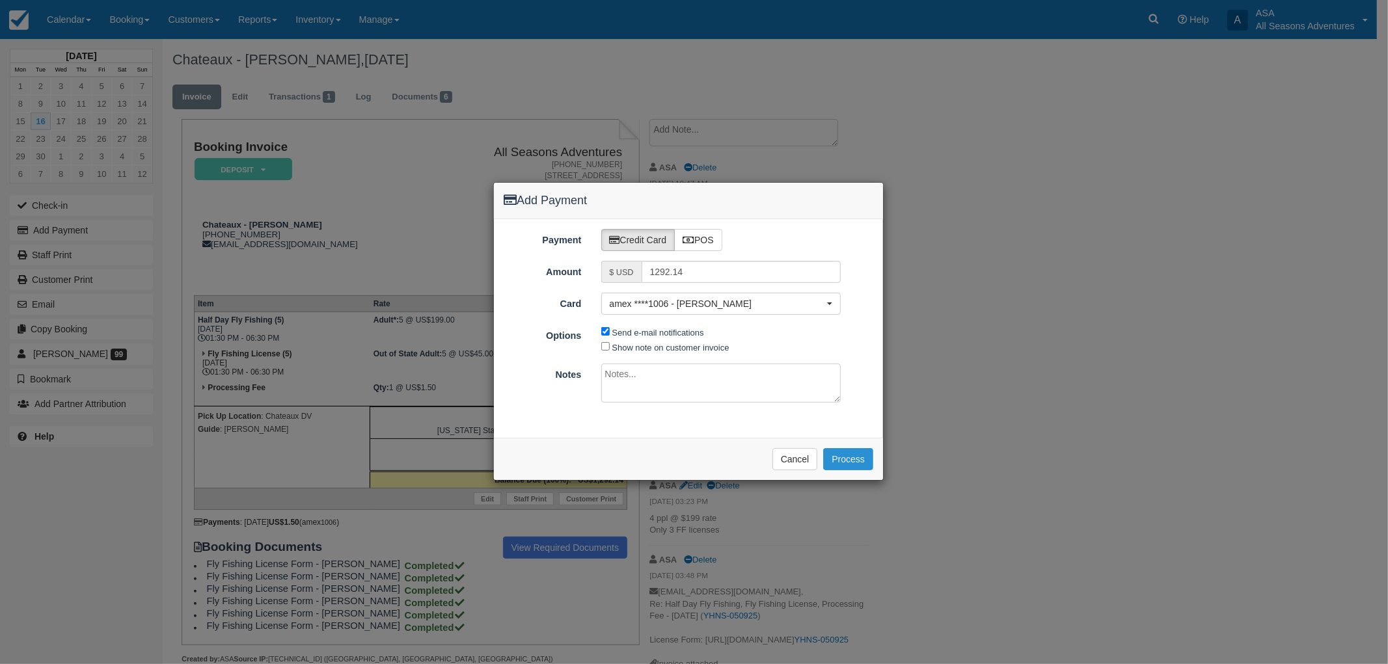
click at [851, 459] on button "Process" at bounding box center [848, 459] width 50 height 22
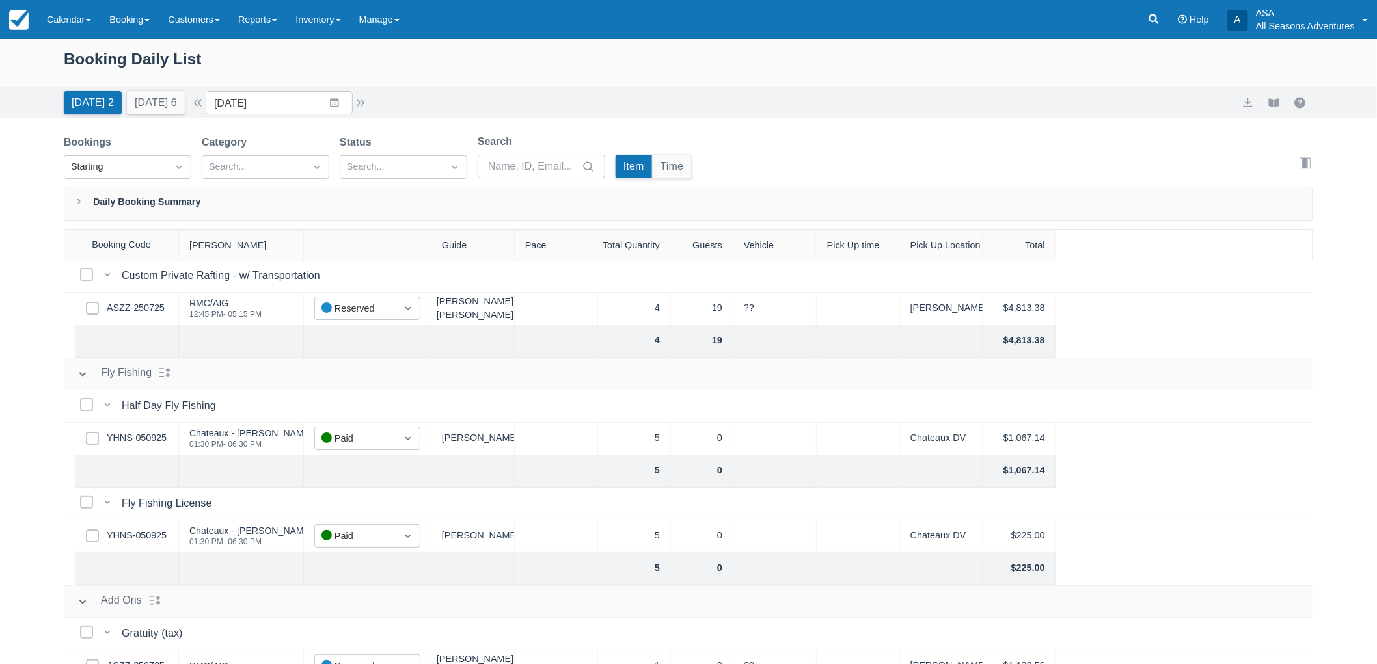
scroll to position [53, 0]
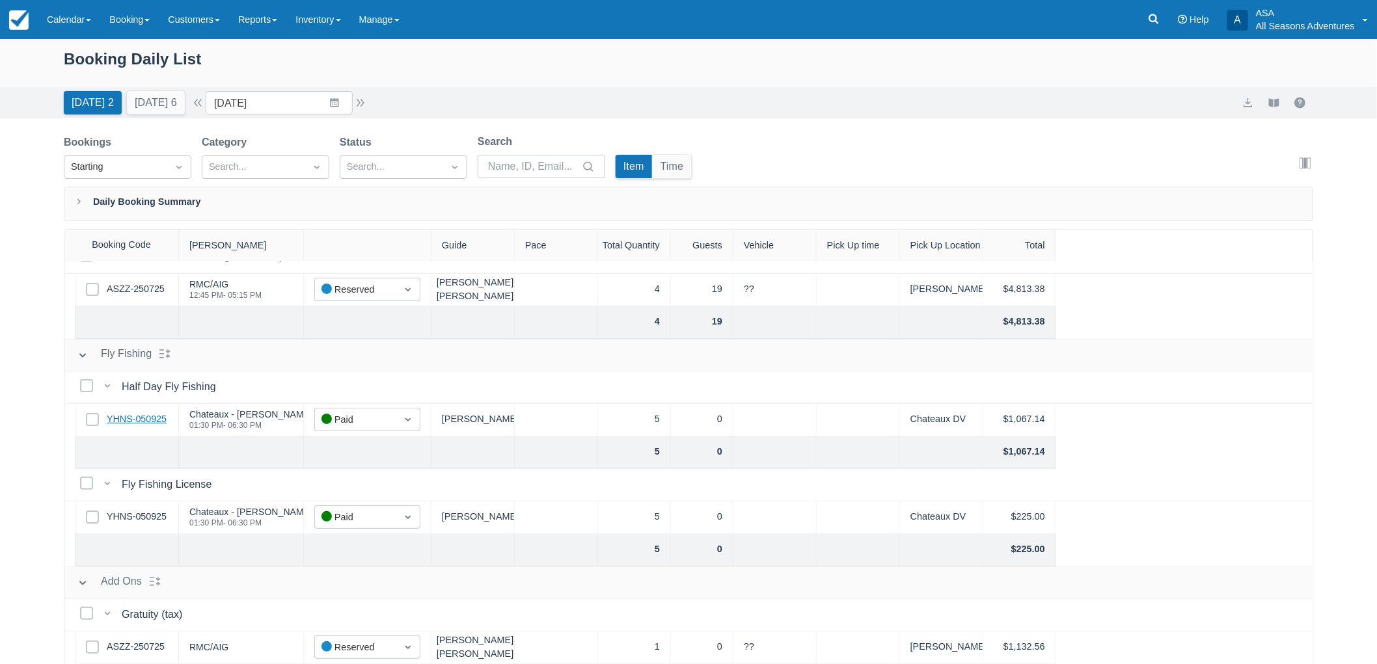
click at [134, 412] on link "YHNS-050925" at bounding box center [137, 419] width 60 height 14
click at [176, 108] on button "Tomorrow 6" at bounding box center [156, 102] width 58 height 23
type input "09/17/25"
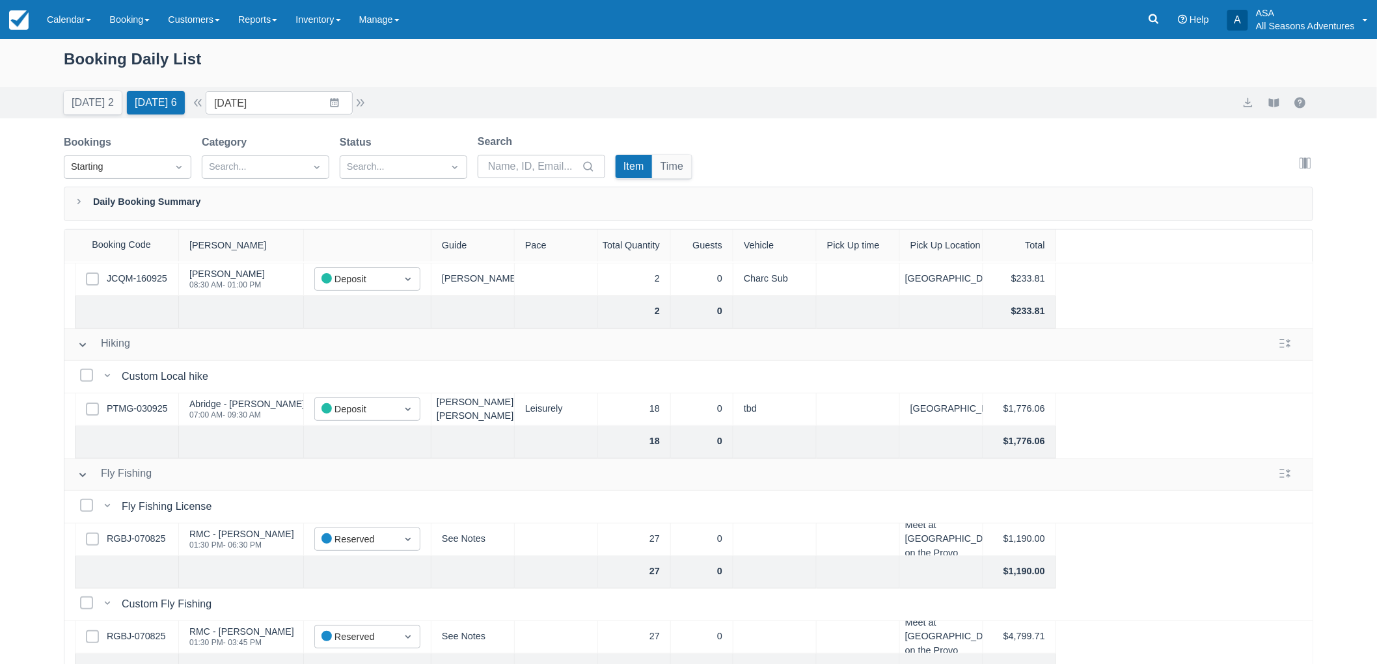
scroll to position [289, 0]
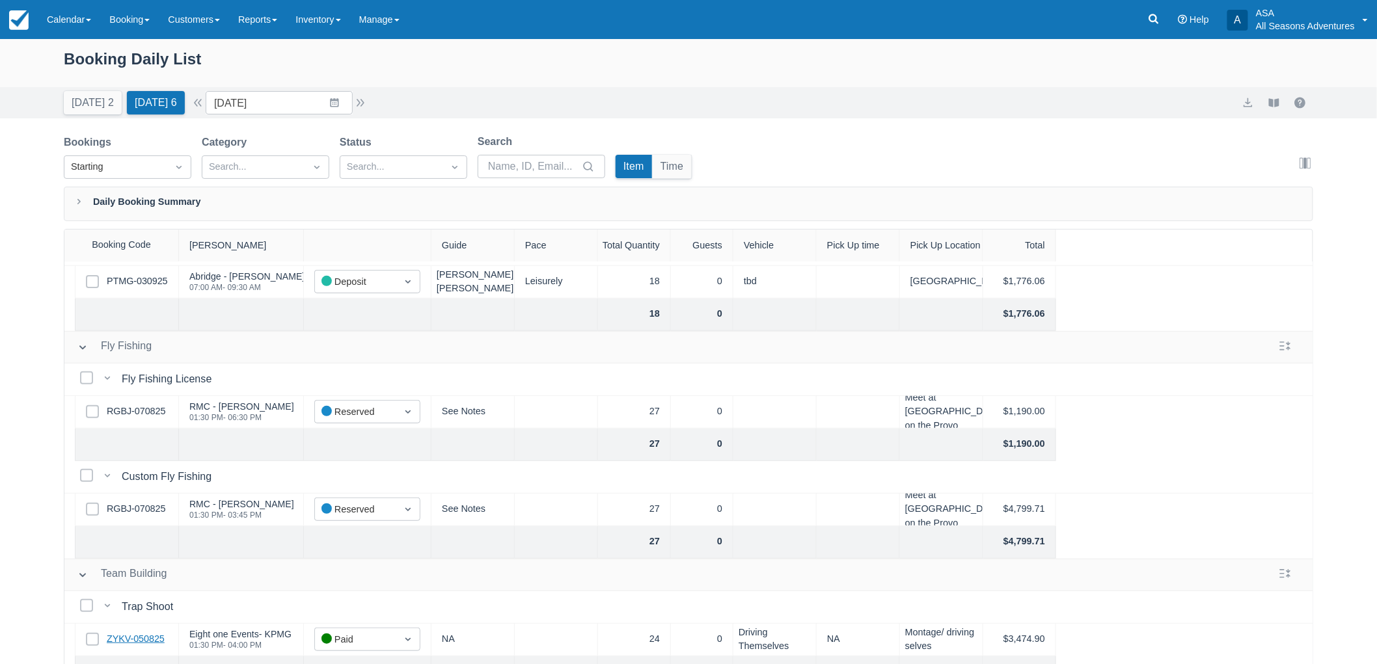
click at [135, 638] on link "ZYKV-050825" at bounding box center [136, 639] width 58 height 14
click at [109, 21] on link "Booking" at bounding box center [129, 19] width 59 height 39
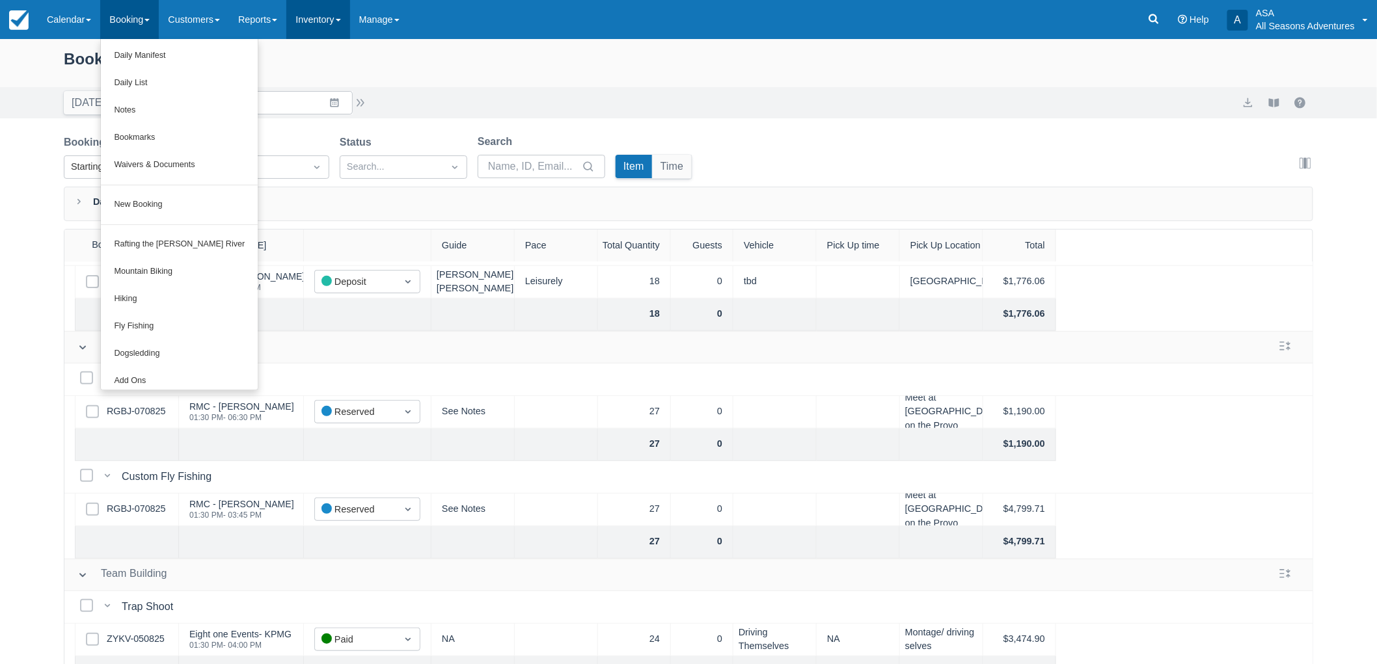
click at [324, 20] on link "Inventory" at bounding box center [317, 19] width 63 height 39
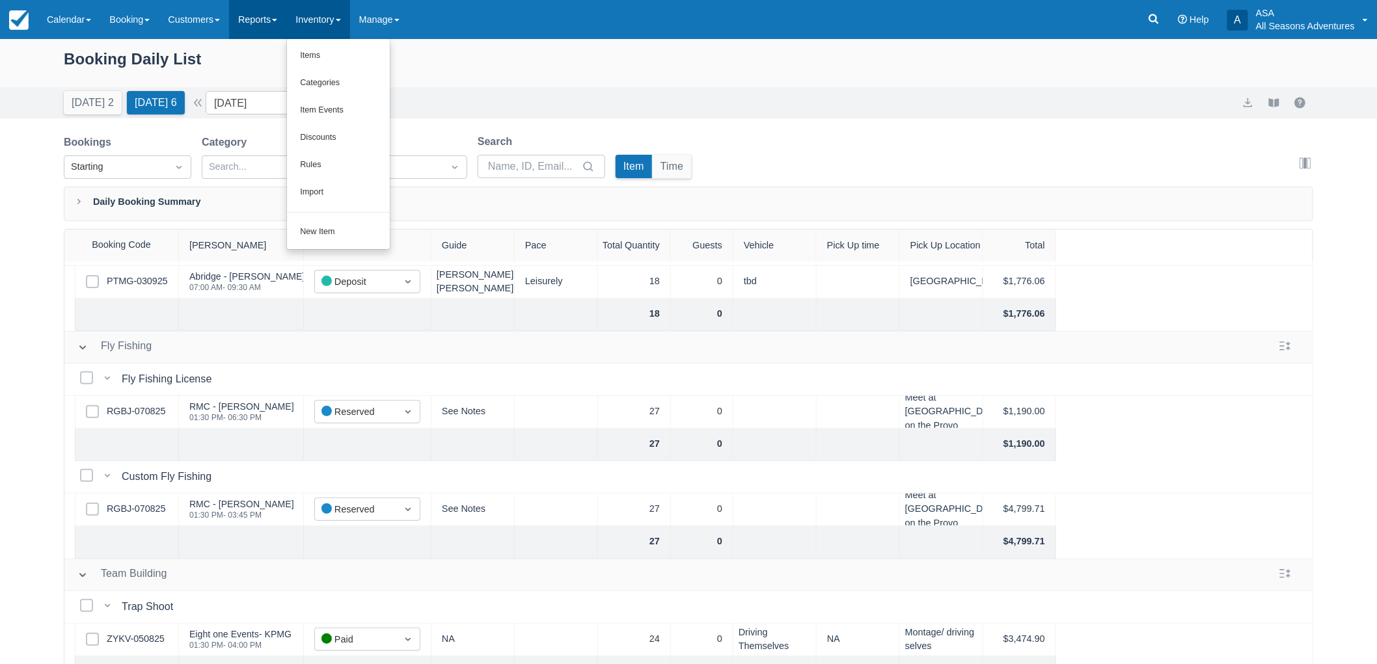
click at [277, 24] on link "Reports" at bounding box center [257, 19] width 57 height 39
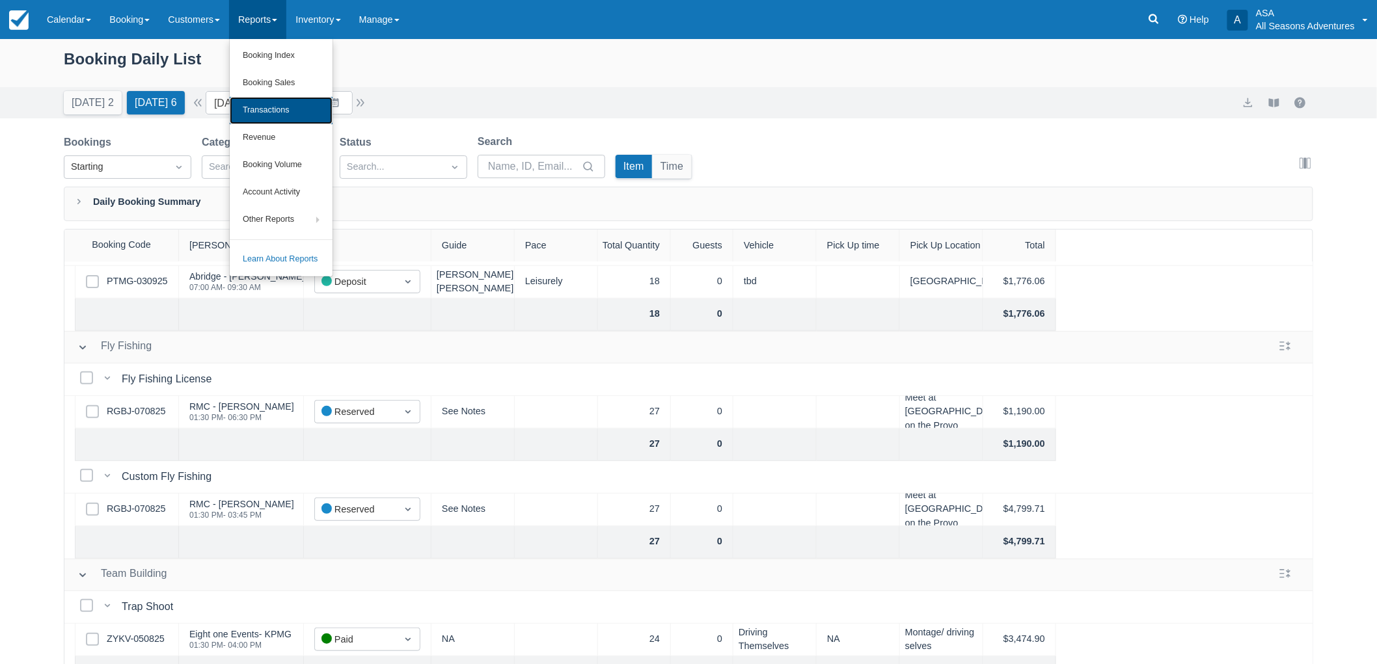
click at [278, 117] on link "Transactions" at bounding box center [281, 110] width 103 height 27
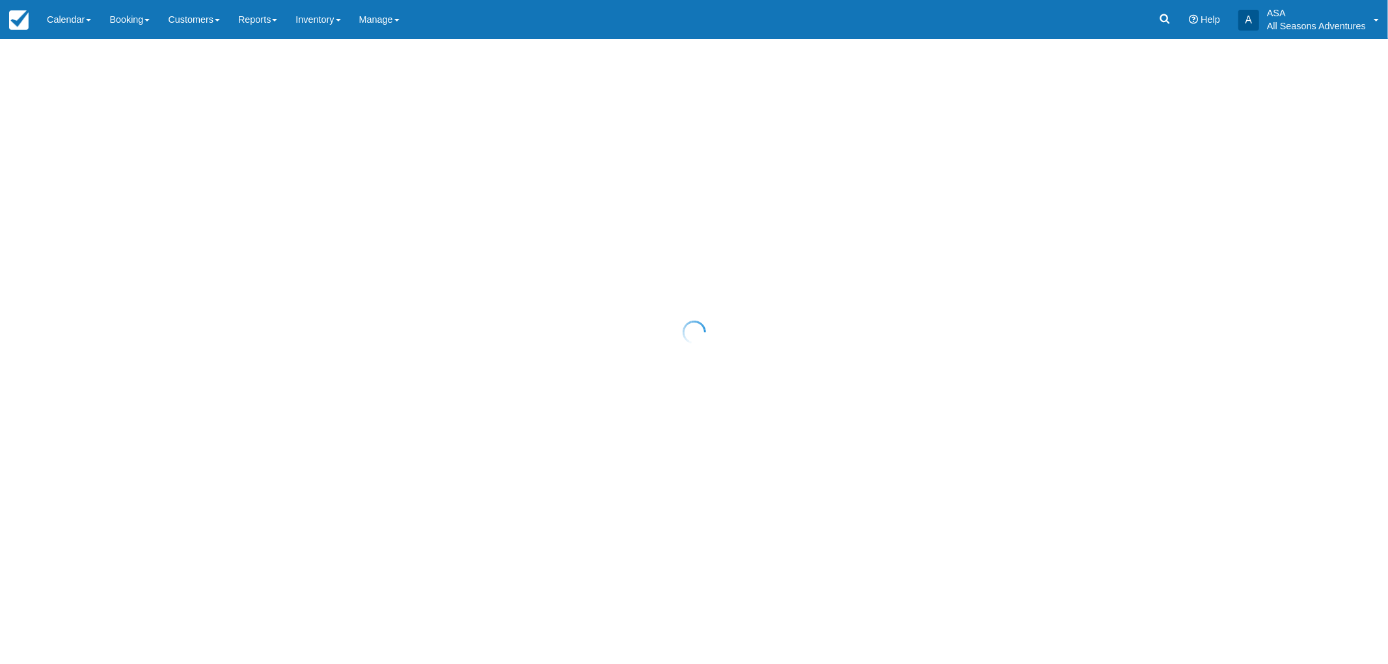
select select "10"
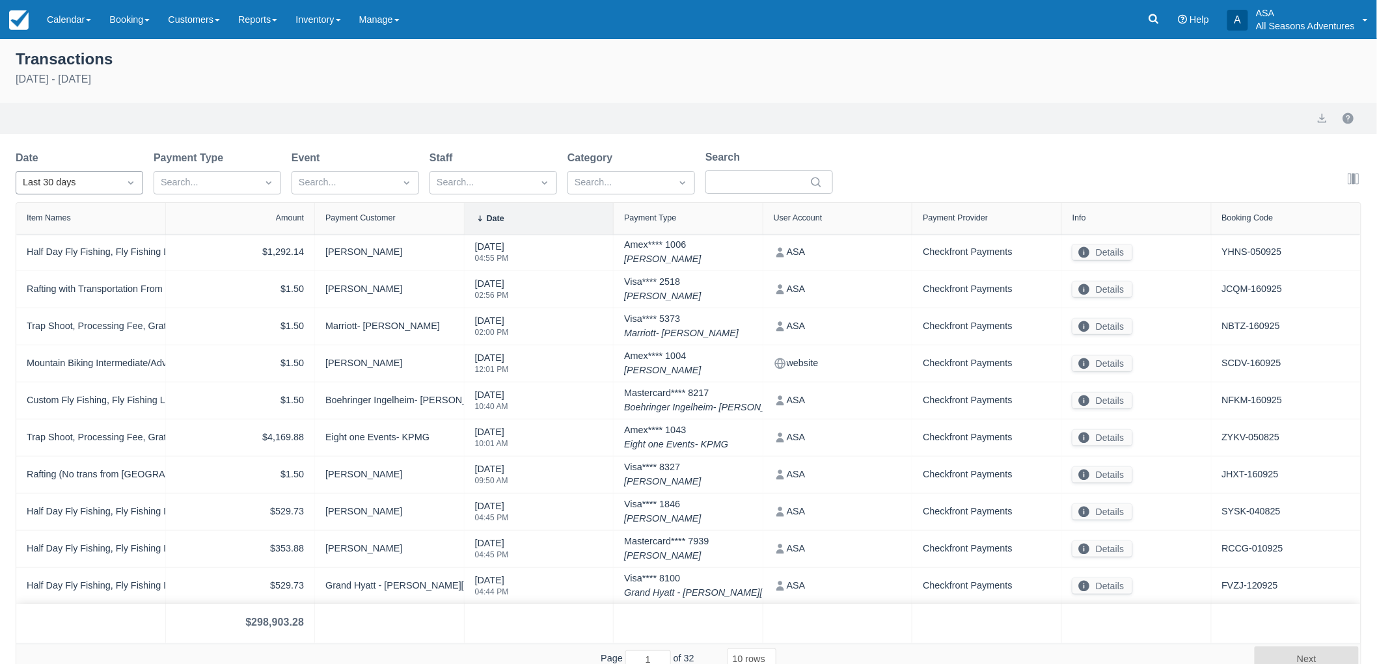
click at [137, 185] on icon "Dropdown icon" at bounding box center [130, 182] width 13 height 13
click at [98, 236] on div "[DATE]" at bounding box center [80, 239] width 128 height 25
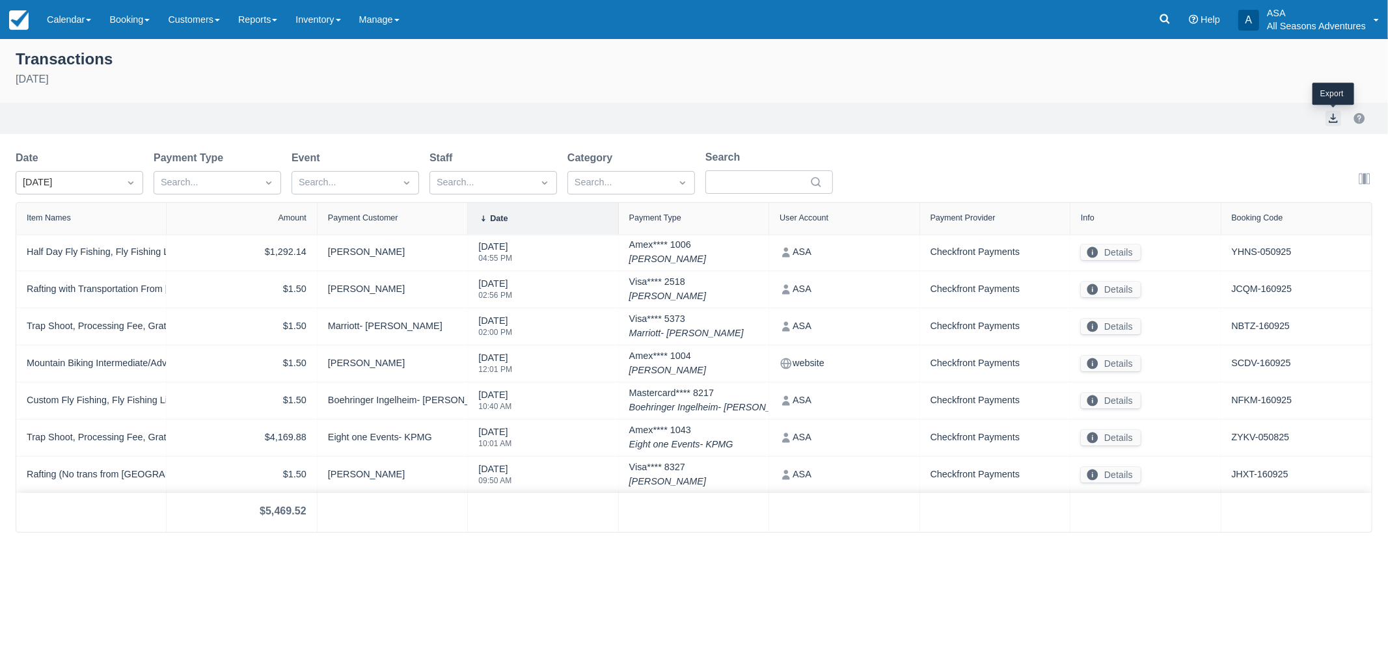
click at [1328, 117] on button "export" at bounding box center [1333, 119] width 16 height 16
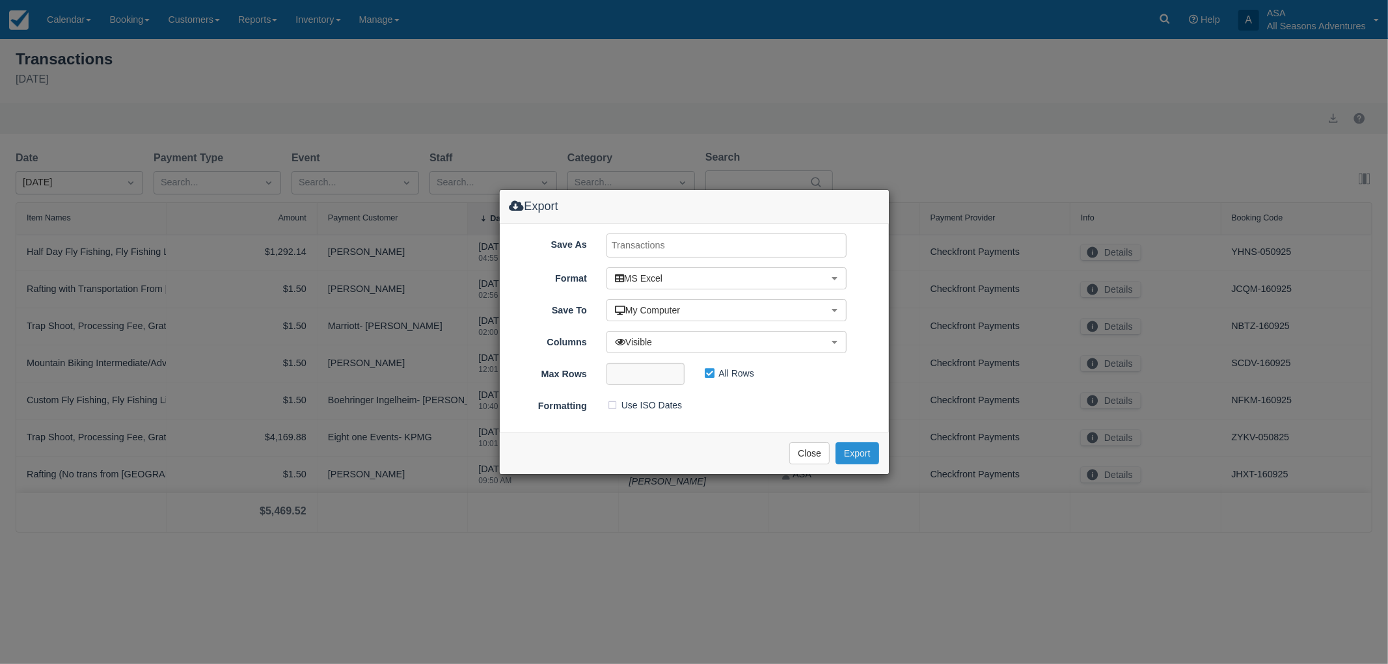
click at [859, 457] on button "Export" at bounding box center [856, 453] width 43 height 22
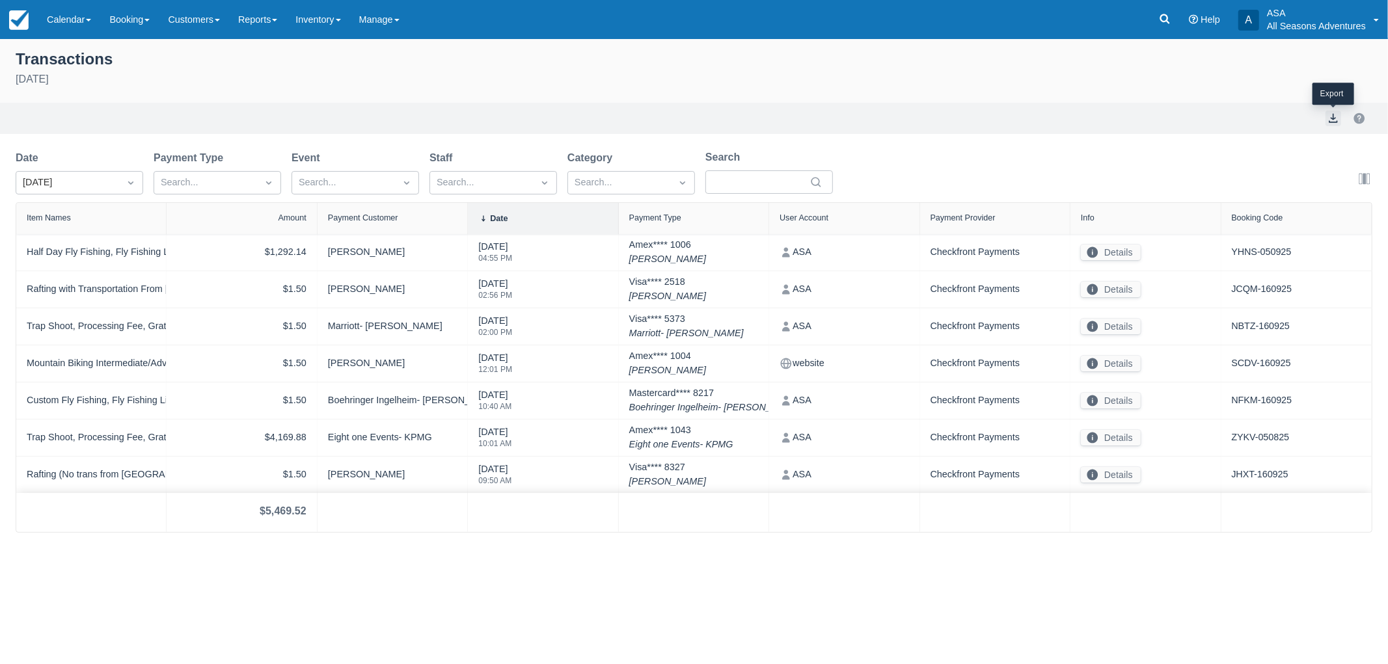
click at [1339, 121] on button "export" at bounding box center [1333, 119] width 16 height 16
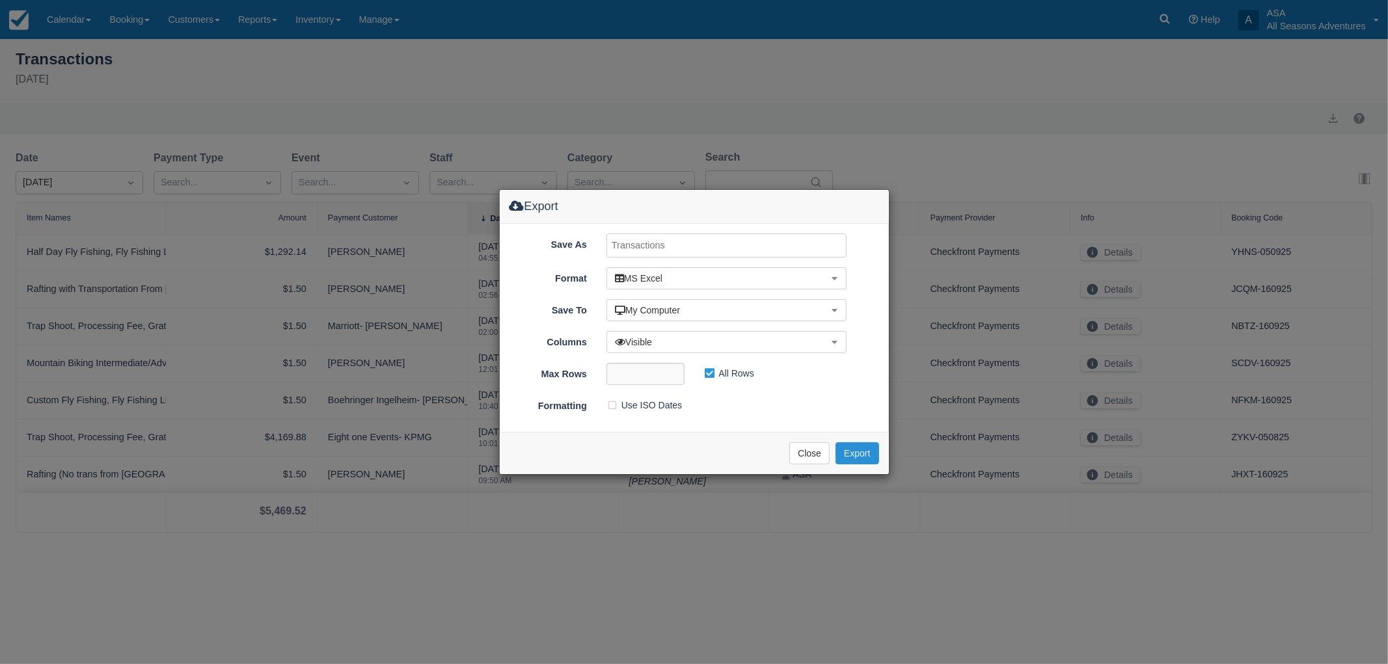
click at [869, 457] on button "Export" at bounding box center [856, 453] width 43 height 22
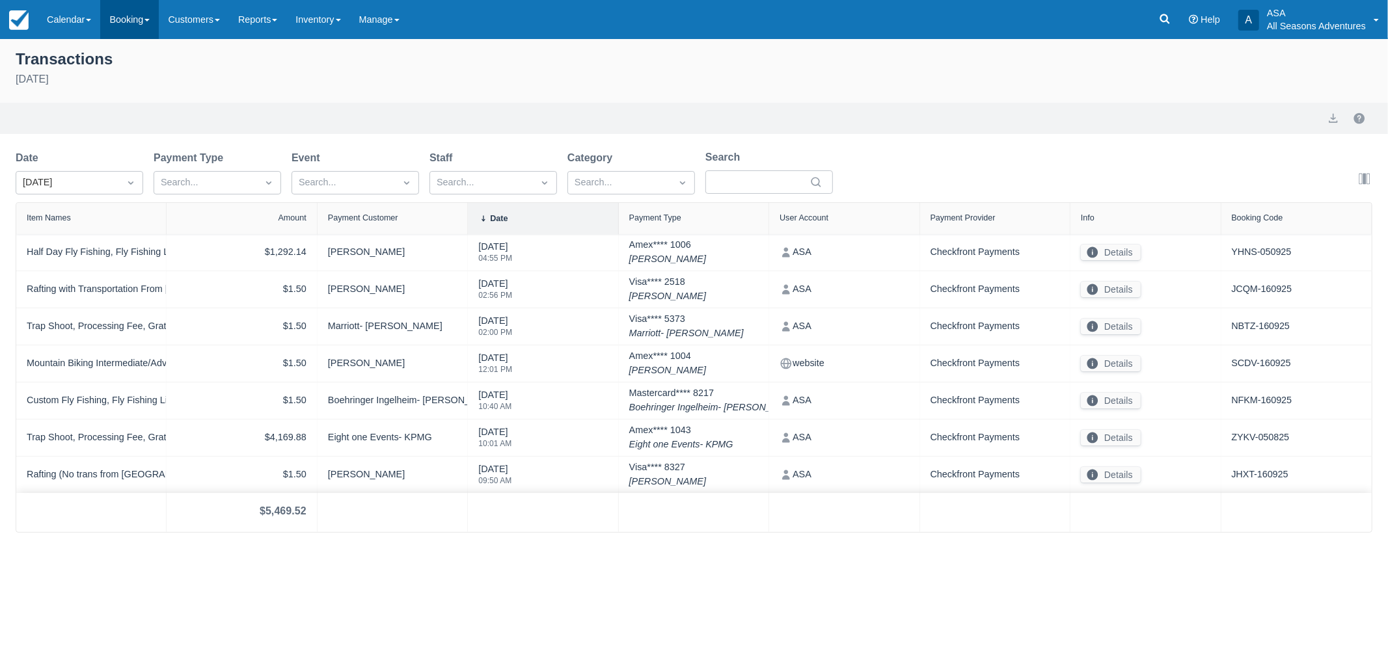
click at [115, 21] on link "Booking" at bounding box center [129, 19] width 59 height 39
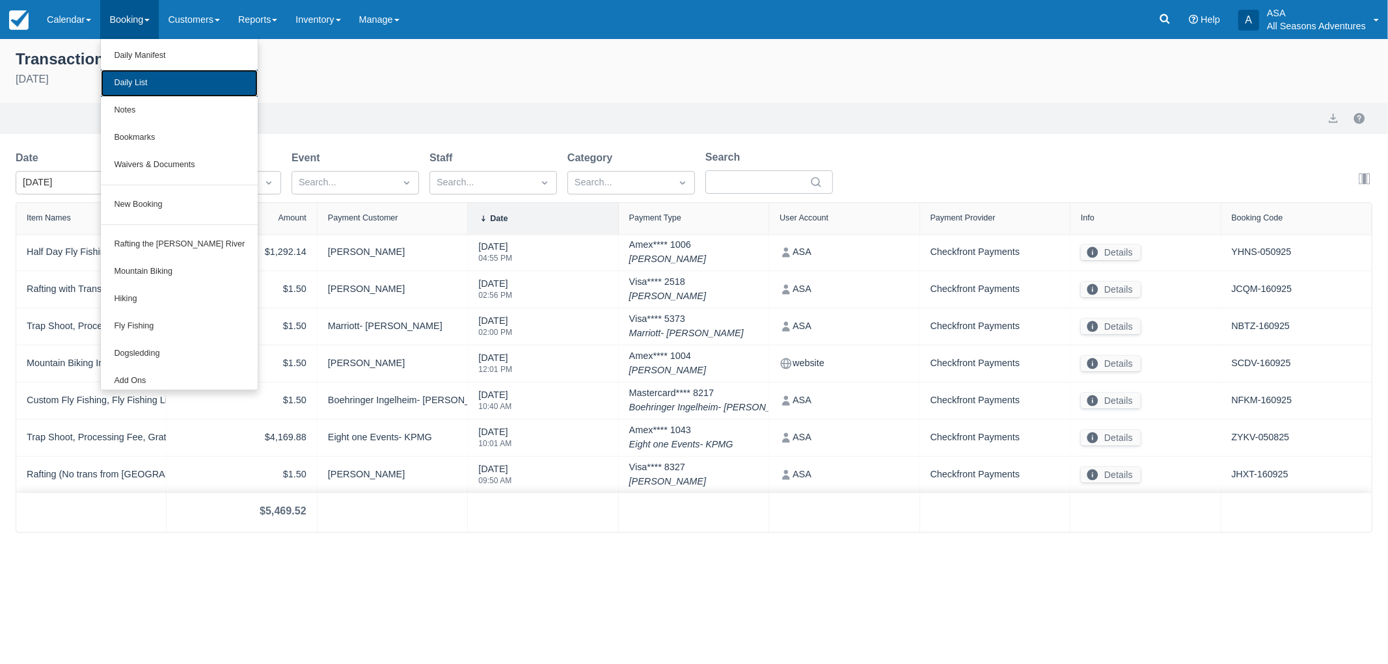
click at [124, 75] on link "Daily List" at bounding box center [179, 83] width 157 height 27
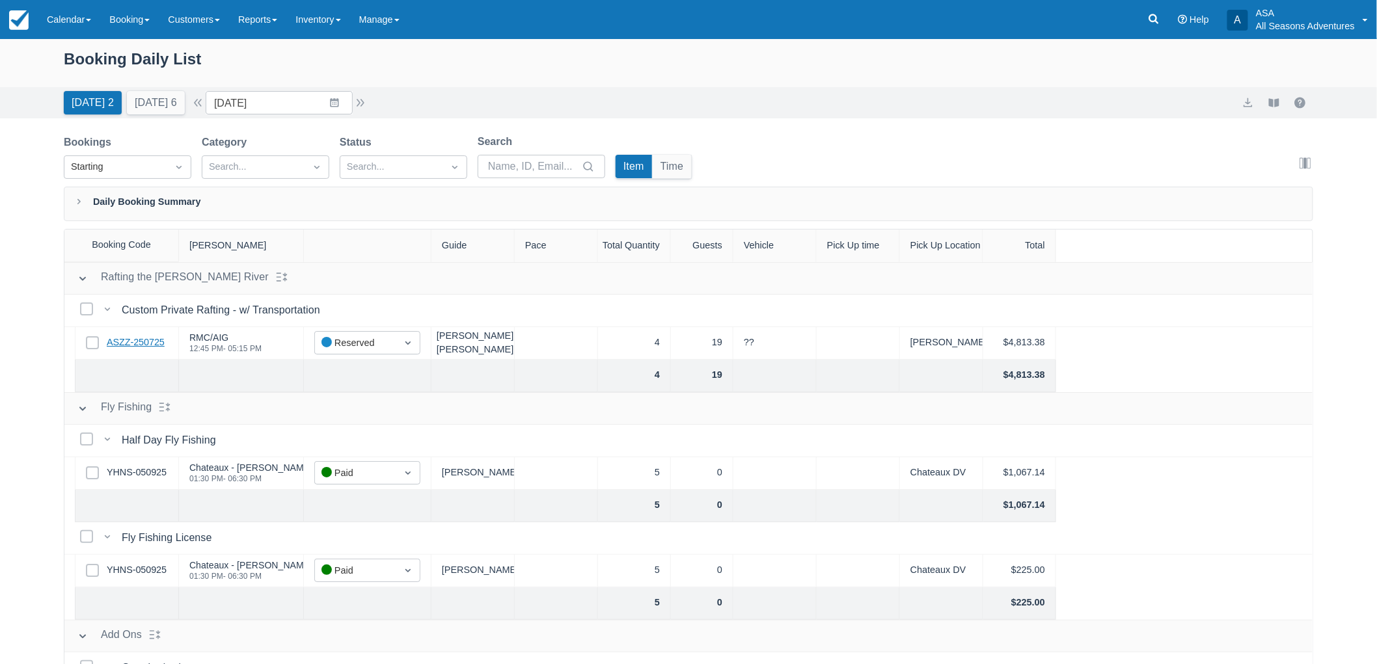
click at [139, 337] on link "ASZZ-250725" at bounding box center [136, 343] width 58 height 14
click at [1155, 22] on icon at bounding box center [1153, 18] width 13 height 13
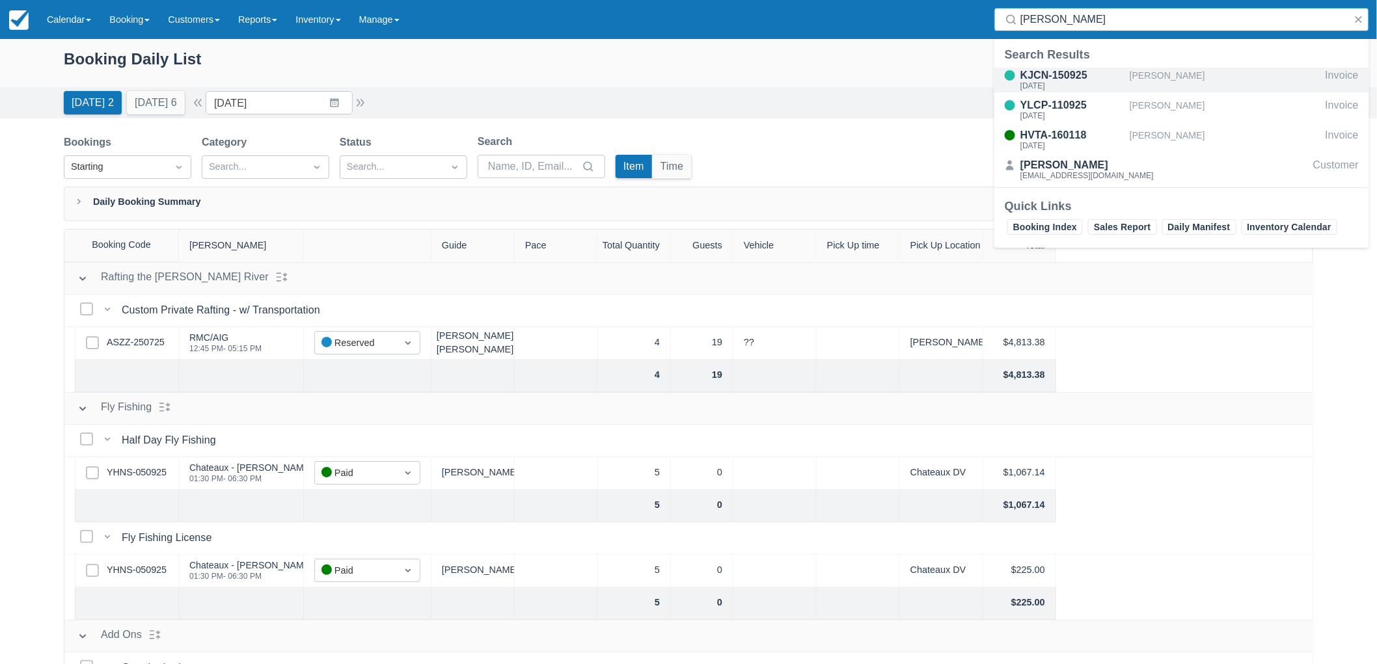
type input "kremer"
click at [1148, 80] on div "Melissa Kremer" at bounding box center [1224, 80] width 191 height 25
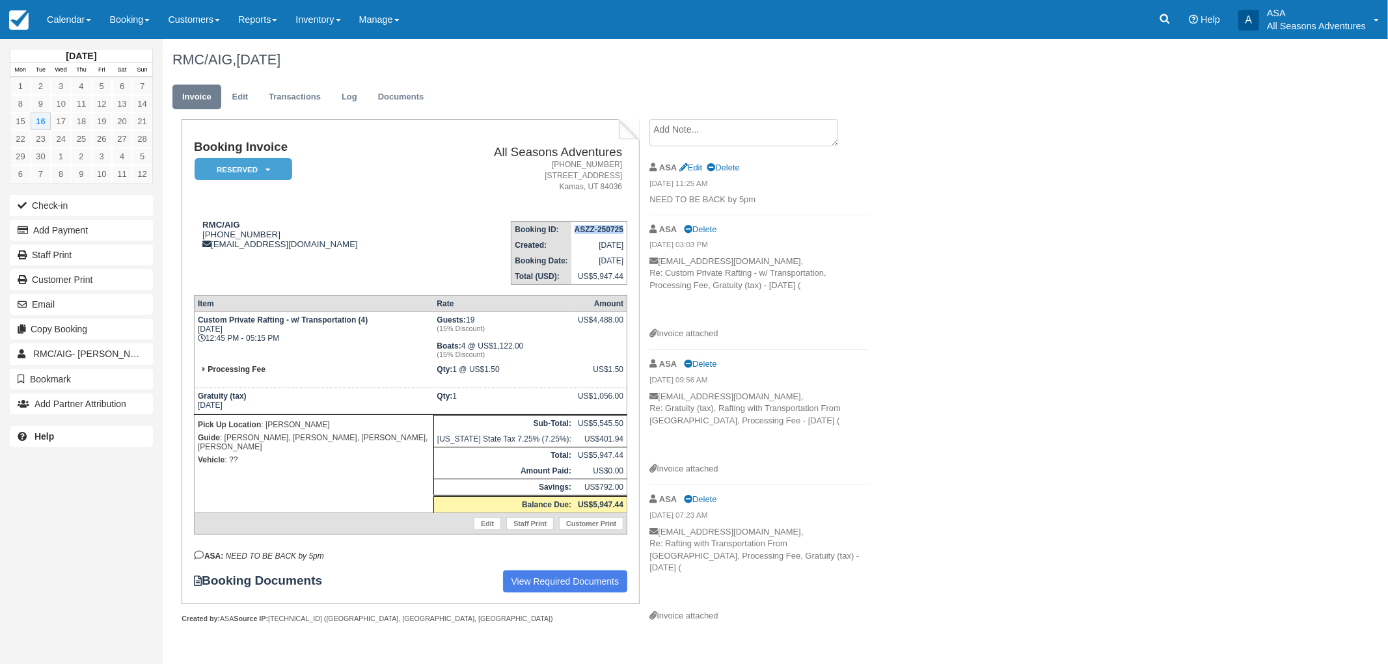
drag, startPoint x: 569, startPoint y: 225, endPoint x: 623, endPoint y: 228, distance: 53.4
click at [623, 228] on td "ASZZ-250725" at bounding box center [599, 230] width 56 height 16
copy strong "ASZZ-250725"
click at [487, 329] on em "(15% Discount)" at bounding box center [504, 329] width 135 height 8
drag, startPoint x: 470, startPoint y: 316, endPoint x: 463, endPoint y: 325, distance: 11.6
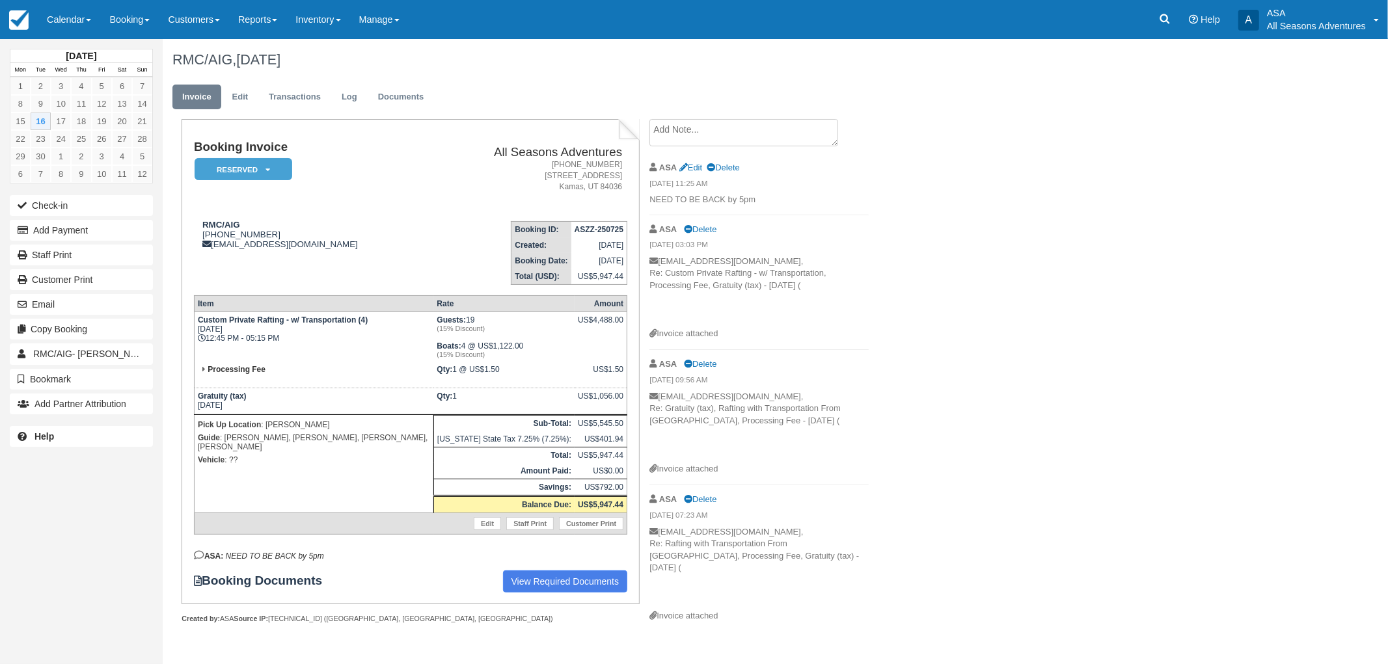
click at [463, 325] on td "Guests: 19 (15% Discount) Boats: 4 @ US$1,122.00 (15% Discount)" at bounding box center [503, 337] width 141 height 50
click at [478, 321] on td "Guests: 19 (15% Discount) Boats: 4 @ US$1,122.00 (15% Discount)" at bounding box center [503, 337] width 141 height 50
click at [109, 307] on button "Email" at bounding box center [81, 304] width 143 height 21
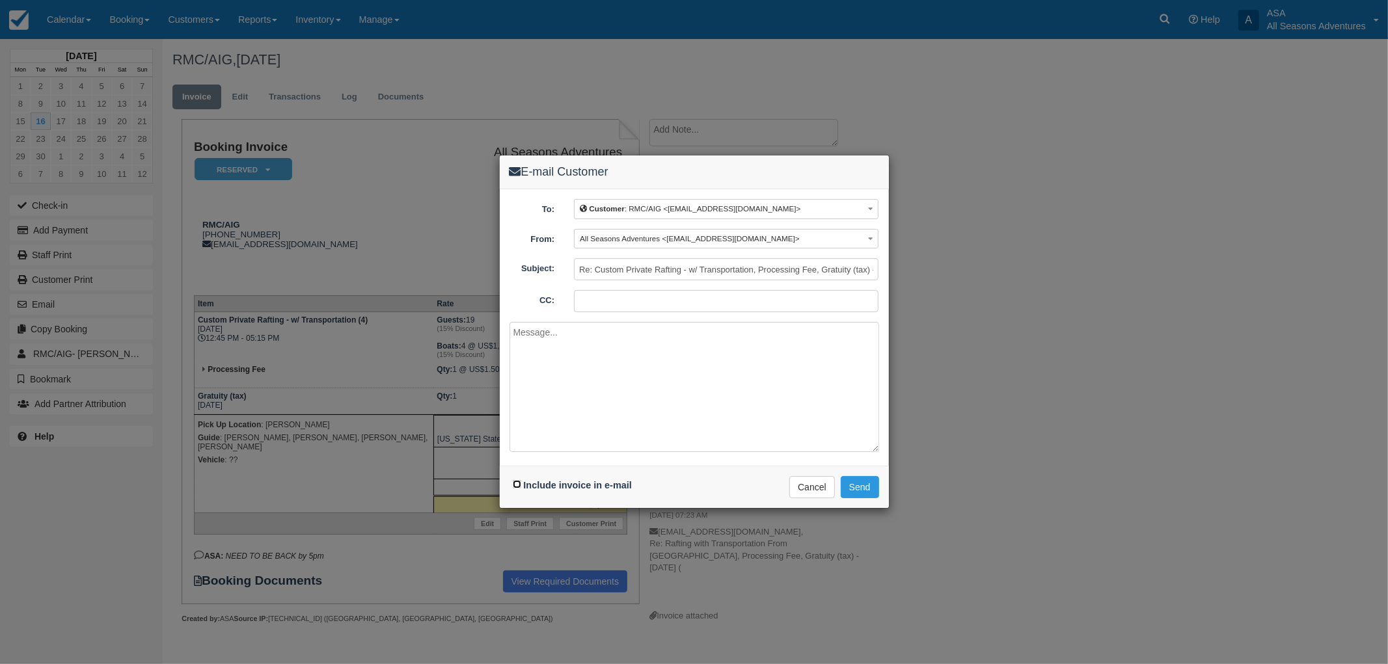
click at [516, 487] on input "Include invoice in e-mail" at bounding box center [517, 484] width 8 height 8
checkbox input "true"
click at [567, 405] on textarea at bounding box center [694, 387] width 370 height 130
type textarea "Hello, Here is your final invoice for AIG private raft today. We hope they enjo…"
click at [850, 479] on button "Send" at bounding box center [860, 487] width 38 height 22
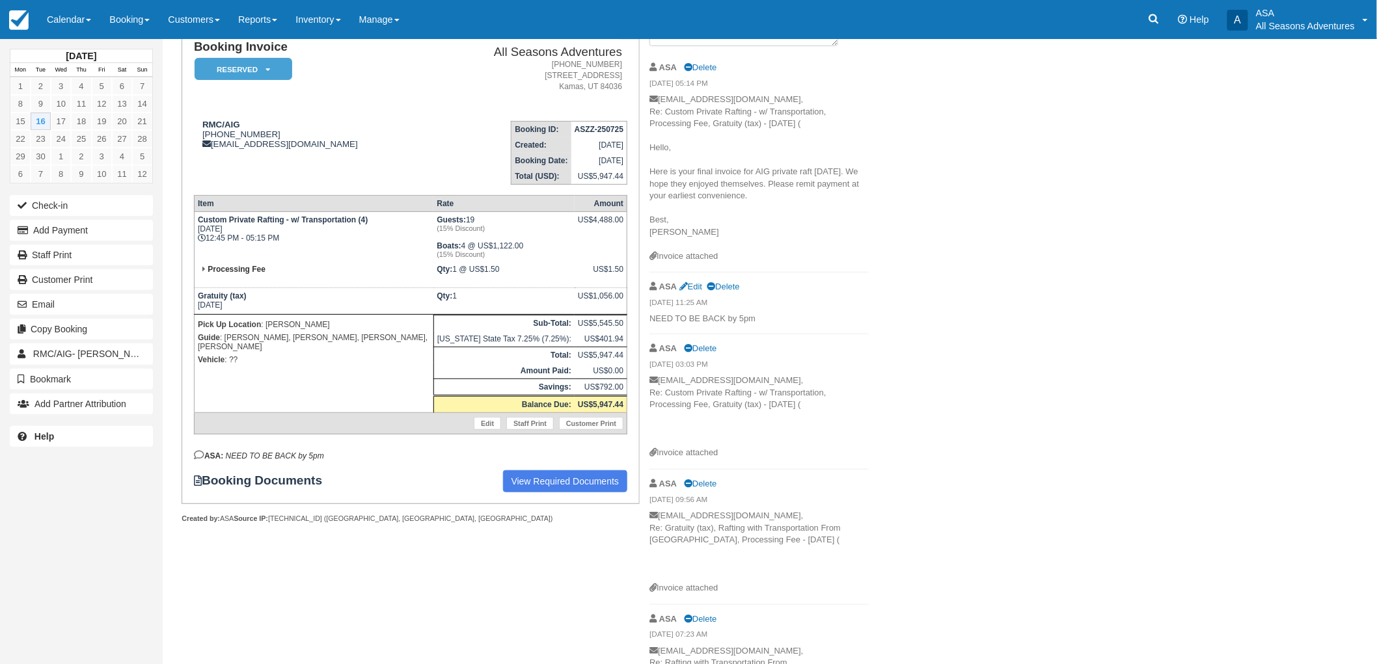
scroll to position [174, 0]
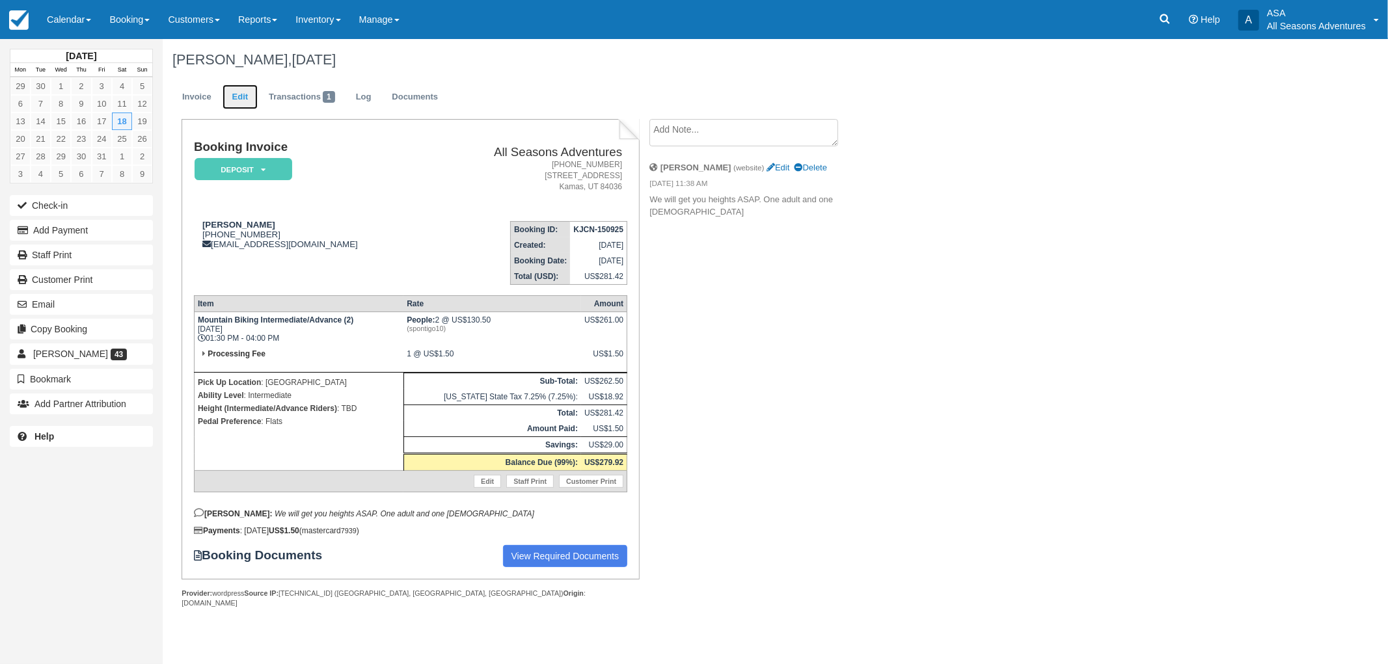
click at [236, 98] on link "Edit" at bounding box center [239, 97] width 35 height 25
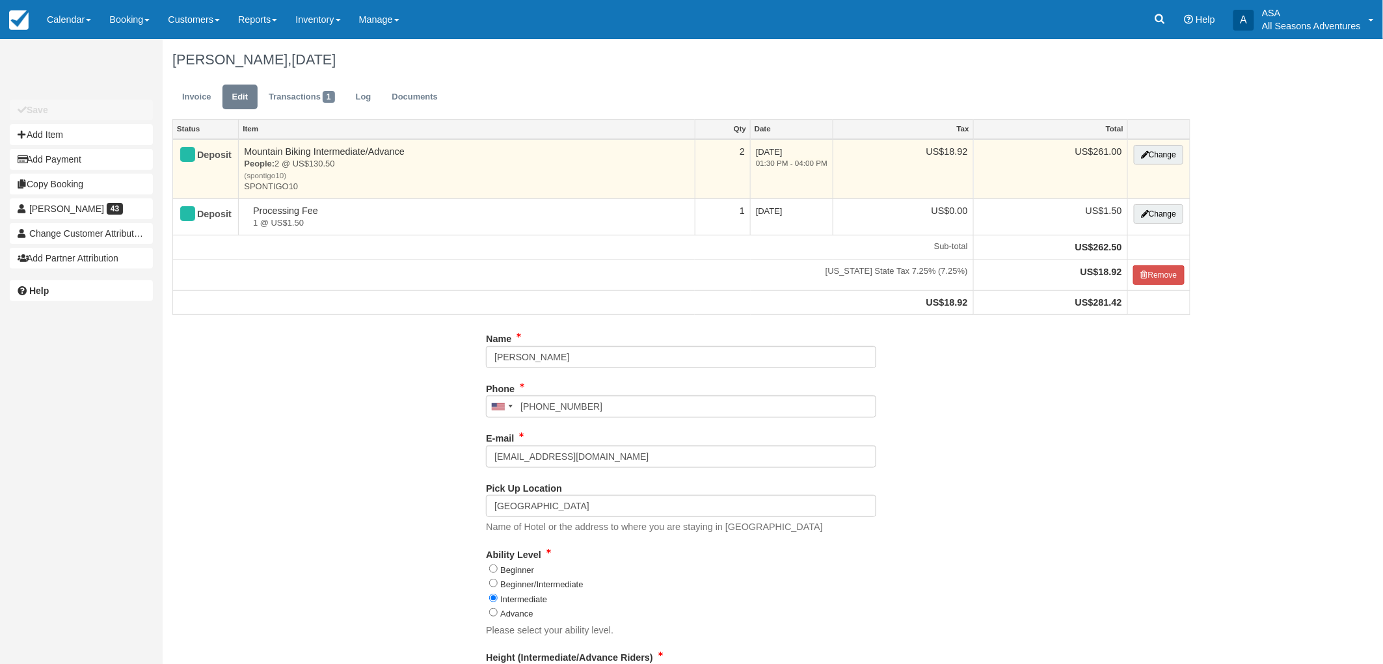
type input "[PHONE_NUMBER]"
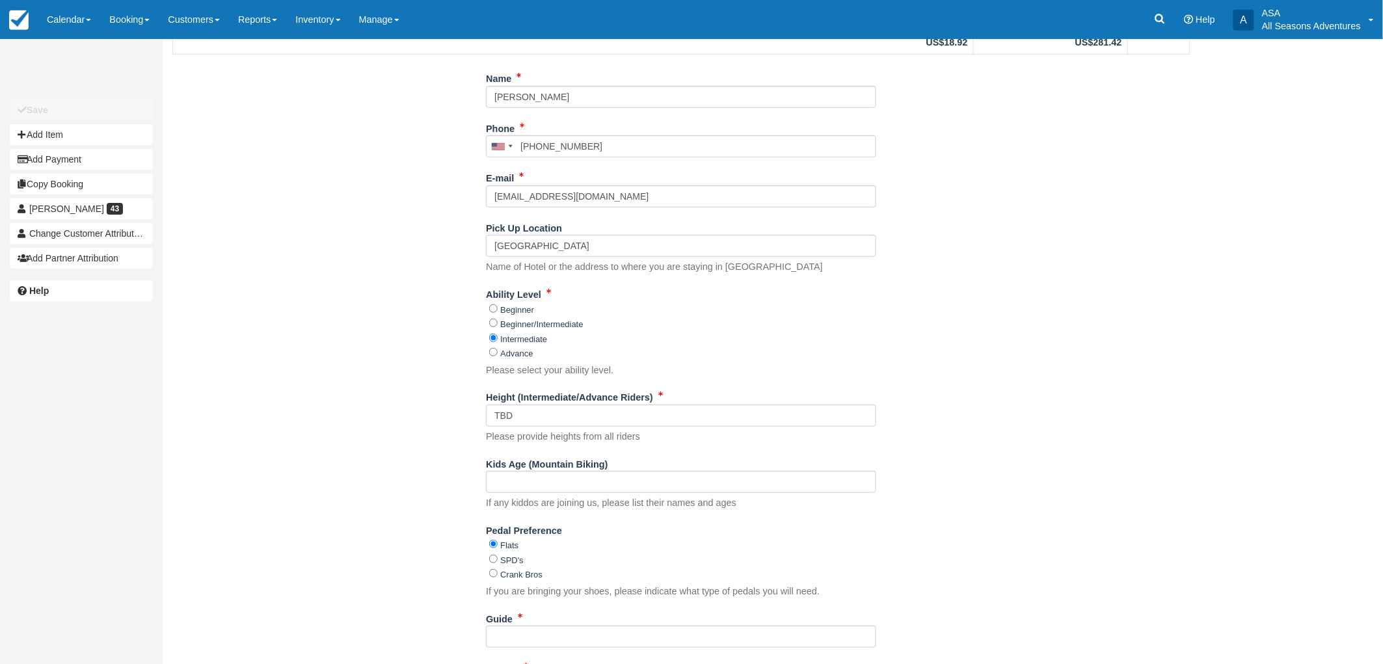
scroll to position [289, 0]
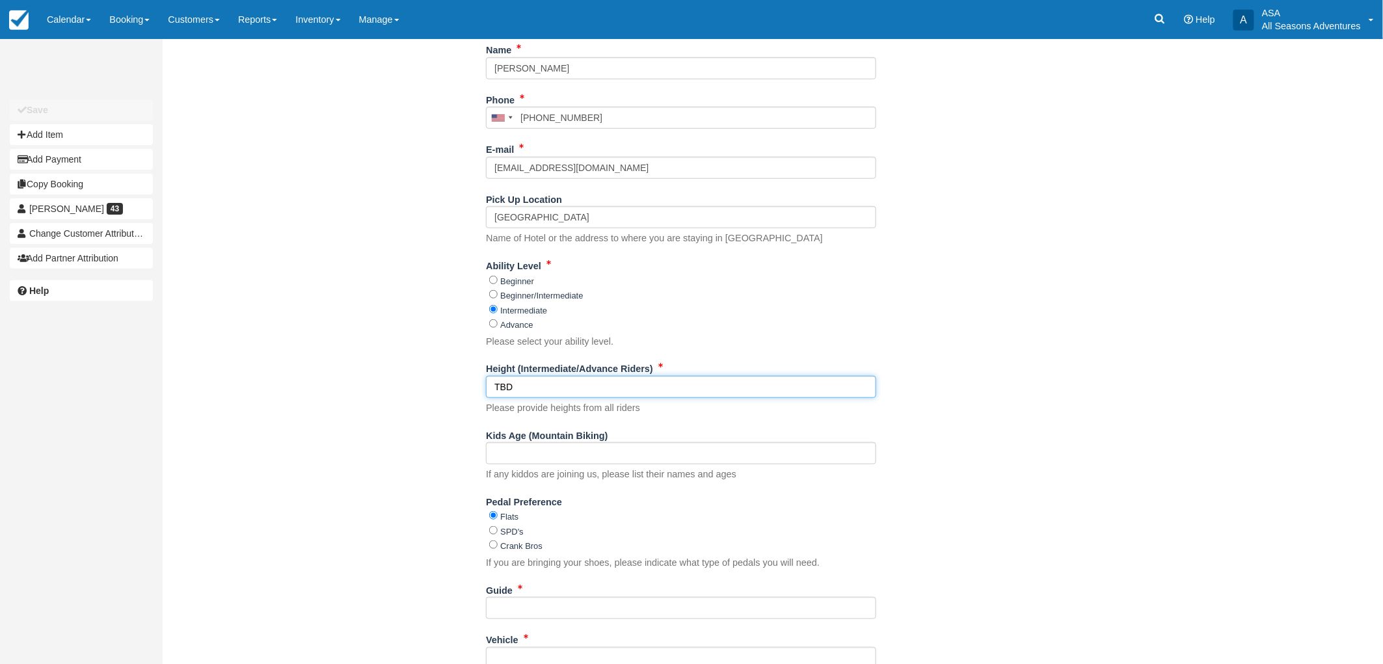
drag, startPoint x: 587, startPoint y: 392, endPoint x: 472, endPoint y: 390, distance: 115.8
click at [472, 390] on div "Name [PERSON_NAME] Phone [GEOGRAPHIC_DATA] +1 [GEOGRAPHIC_DATA] +1 [GEOGRAPHIC_…" at bounding box center [682, 433] width 1038 height 788
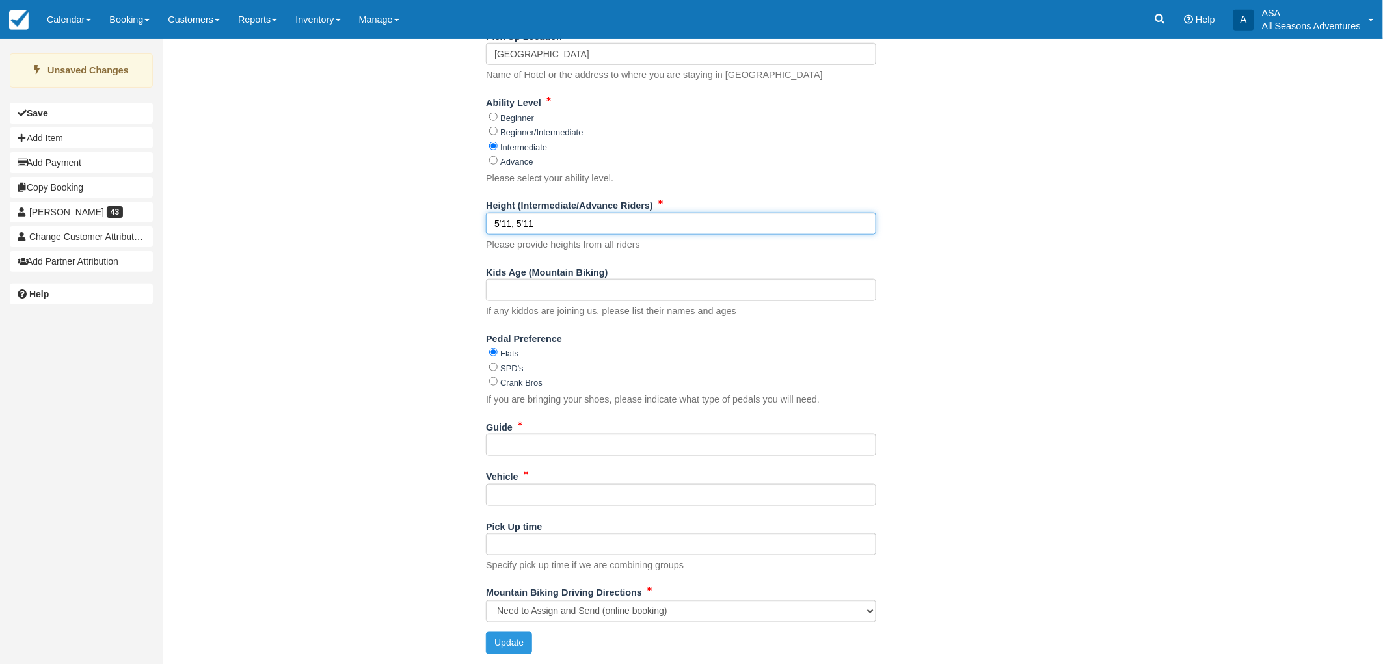
scroll to position [453, 0]
type input "5'11, 5'11"
click at [521, 653] on button "Update" at bounding box center [509, 643] width 46 height 22
type input "+16124082149"
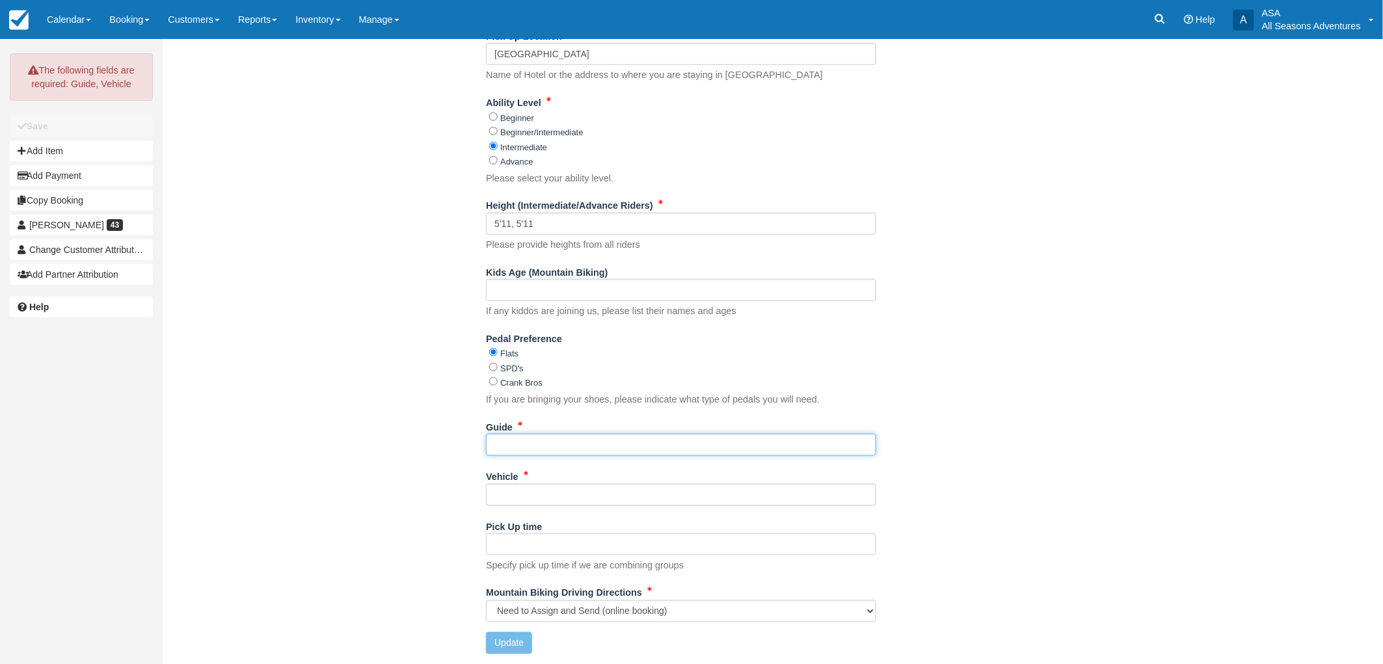
click at [532, 451] on input "Guide" at bounding box center [681, 445] width 390 height 22
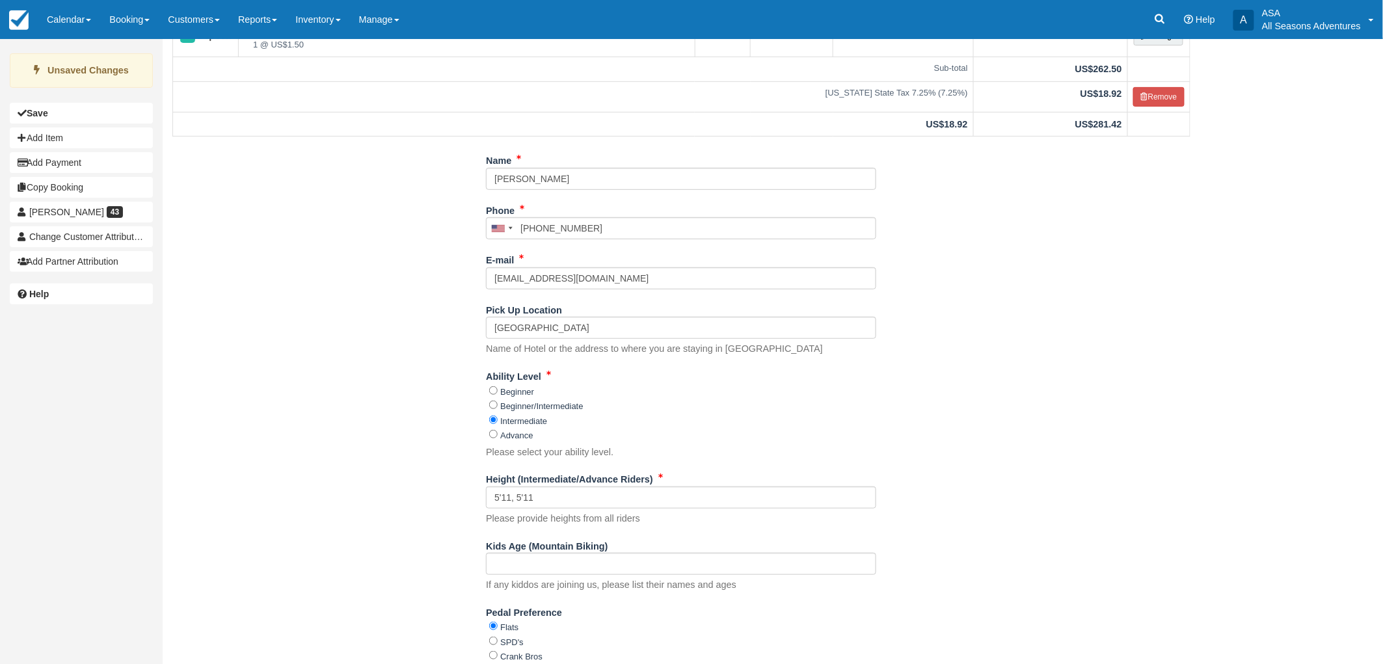
scroll to position [433, 0]
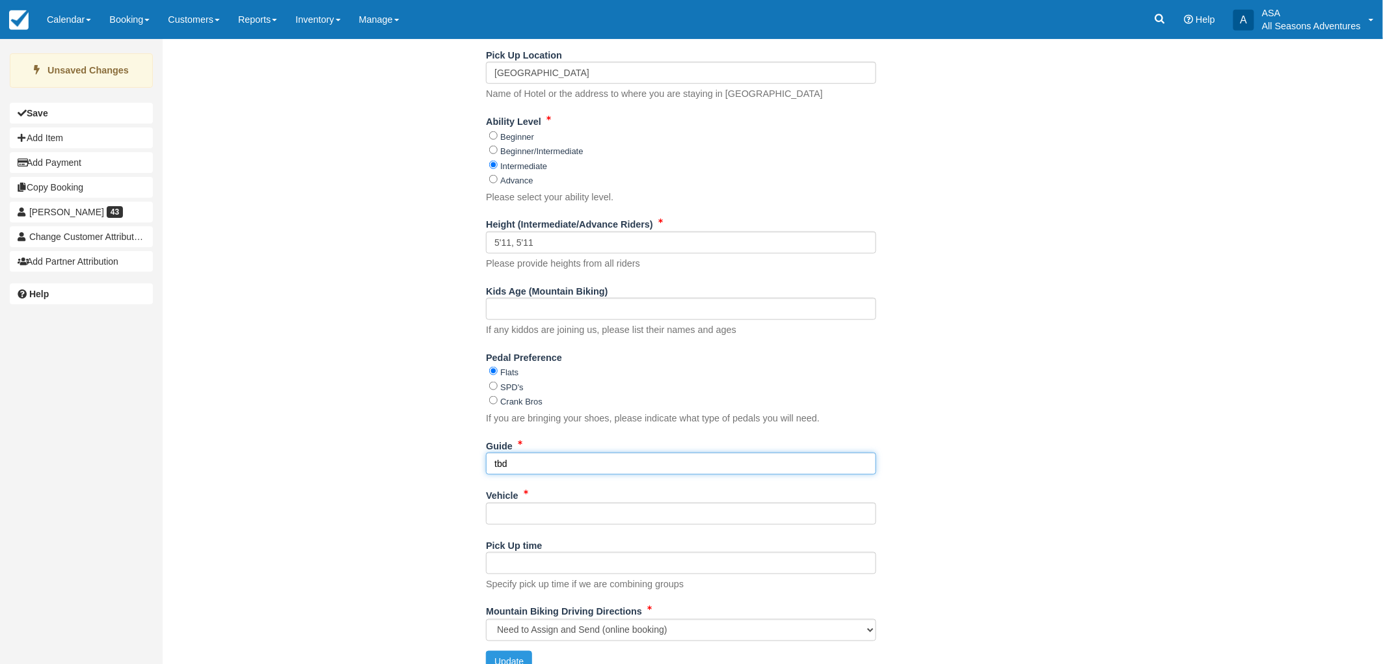
type input "tbd"
click at [540, 504] on input "Vehicle" at bounding box center [681, 514] width 390 height 22
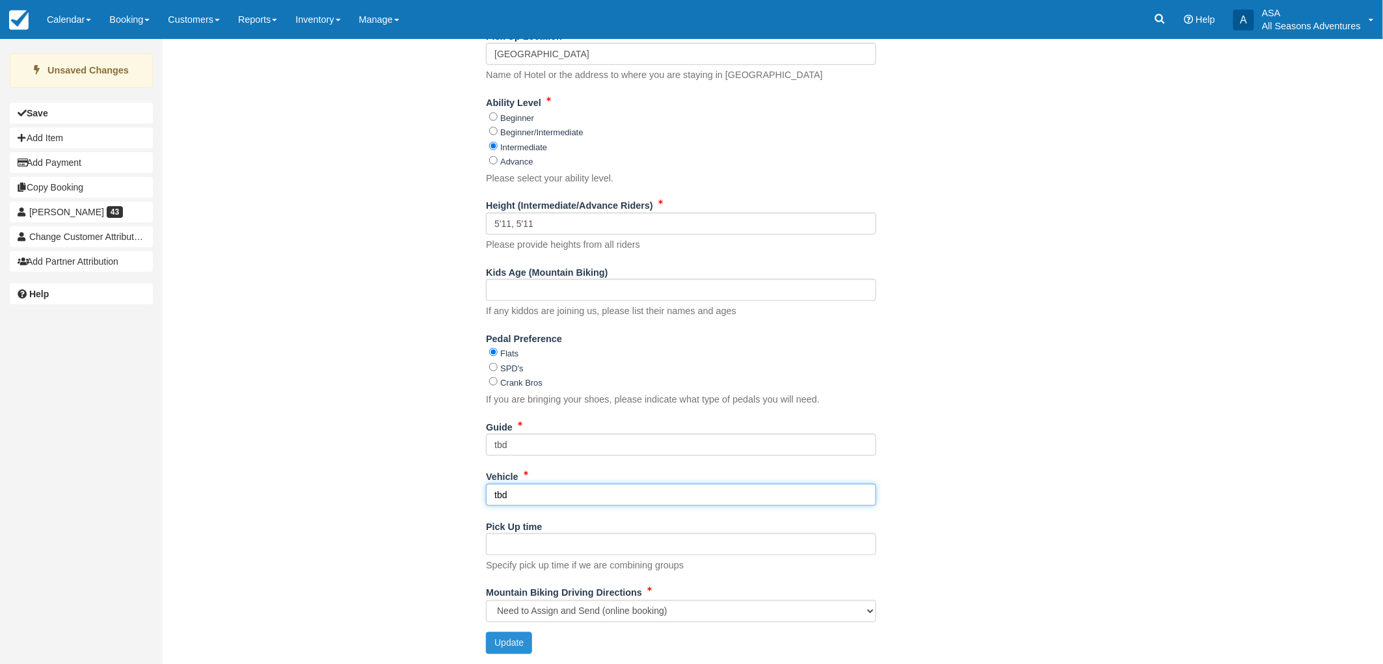
type input "tbd"
click at [515, 644] on button "Update" at bounding box center [509, 643] width 46 height 22
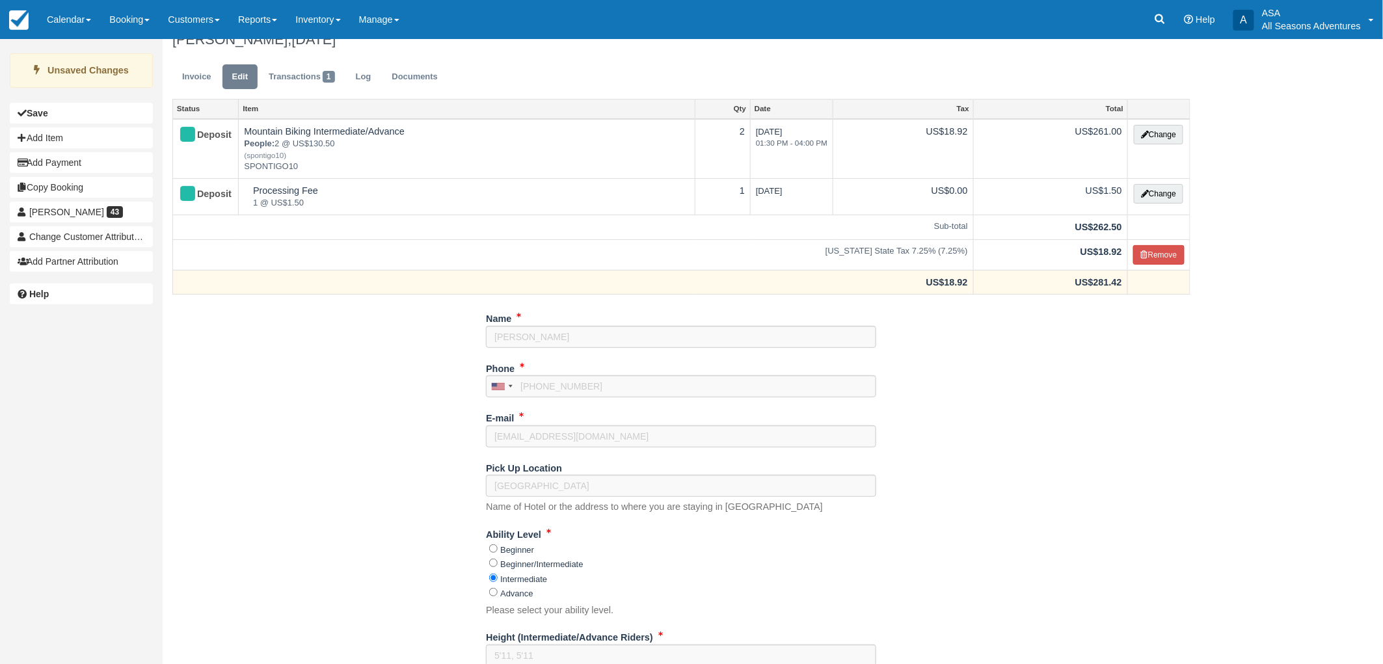
scroll to position [0, 0]
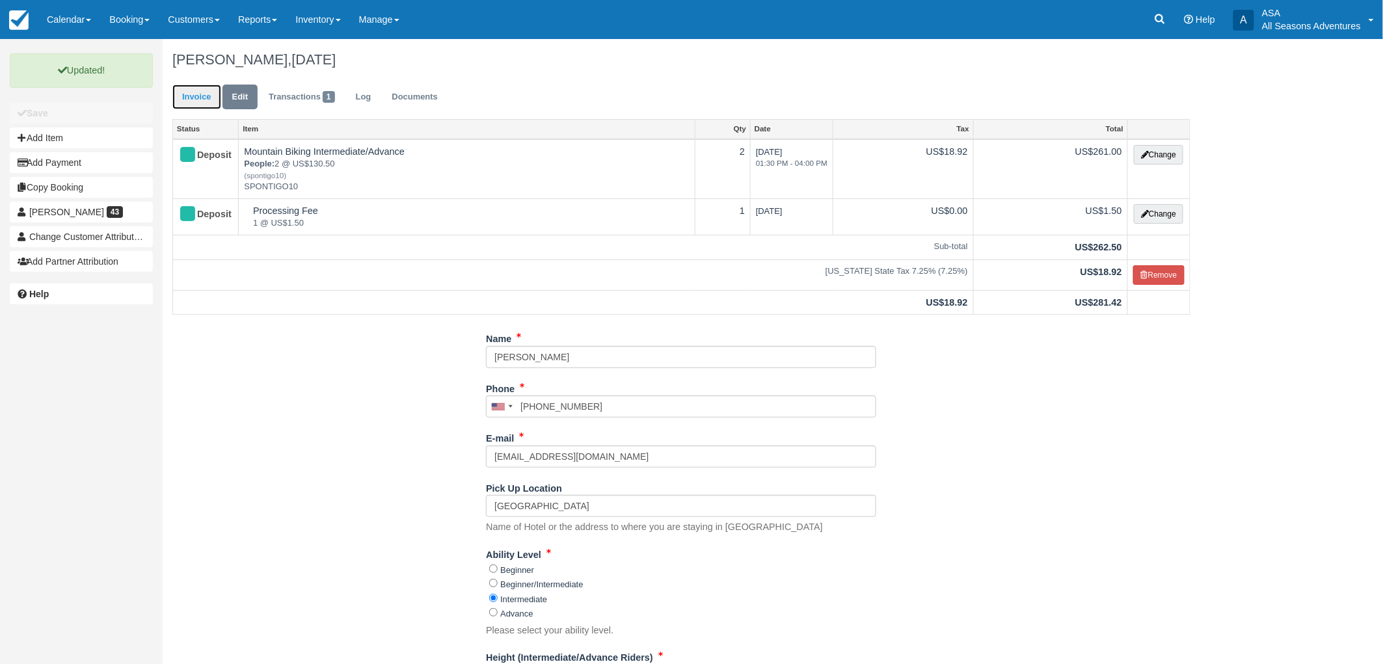
click at [200, 89] on link "Invoice" at bounding box center [196, 97] width 49 height 25
